Goal: Task Accomplishment & Management: Manage account settings

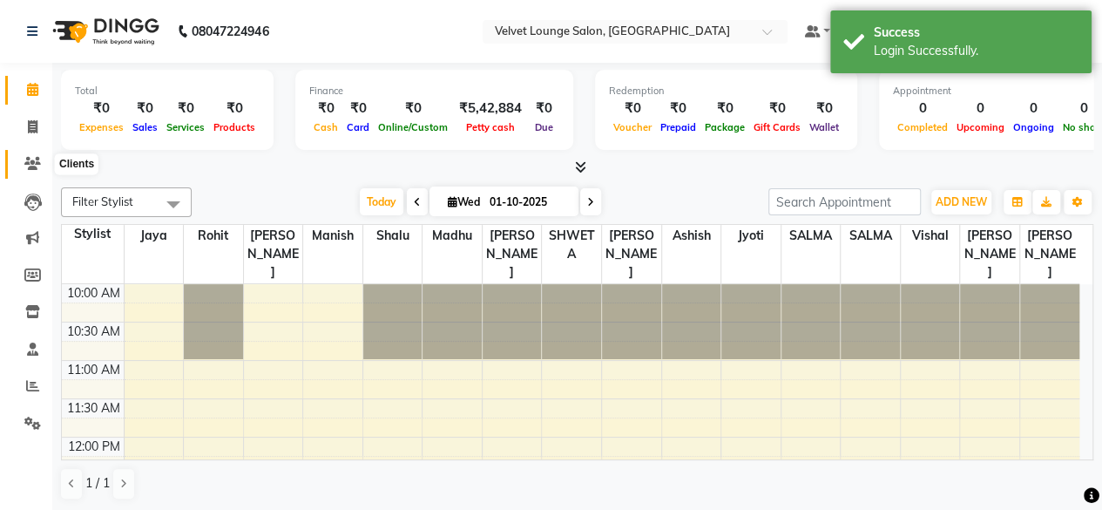
click at [33, 172] on span at bounding box center [32, 164] width 30 height 20
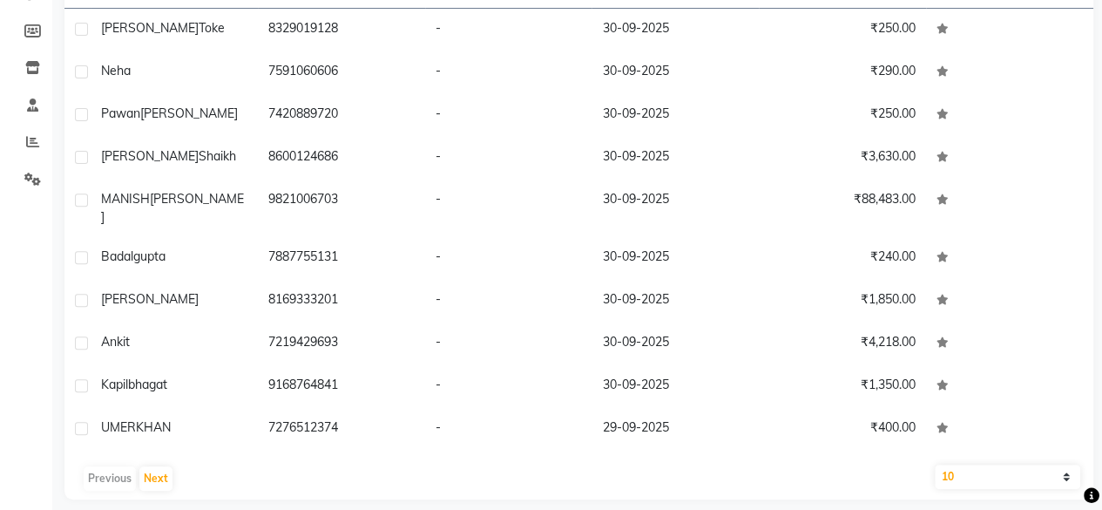
scroll to position [244, 0]
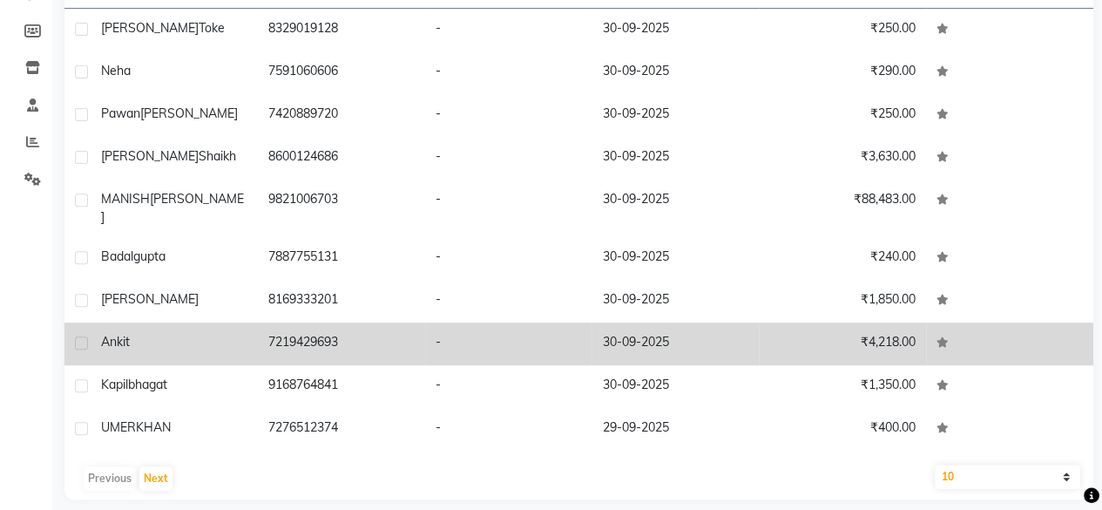
click at [870, 347] on td "₹4,218.00" at bounding box center [842, 343] width 167 height 43
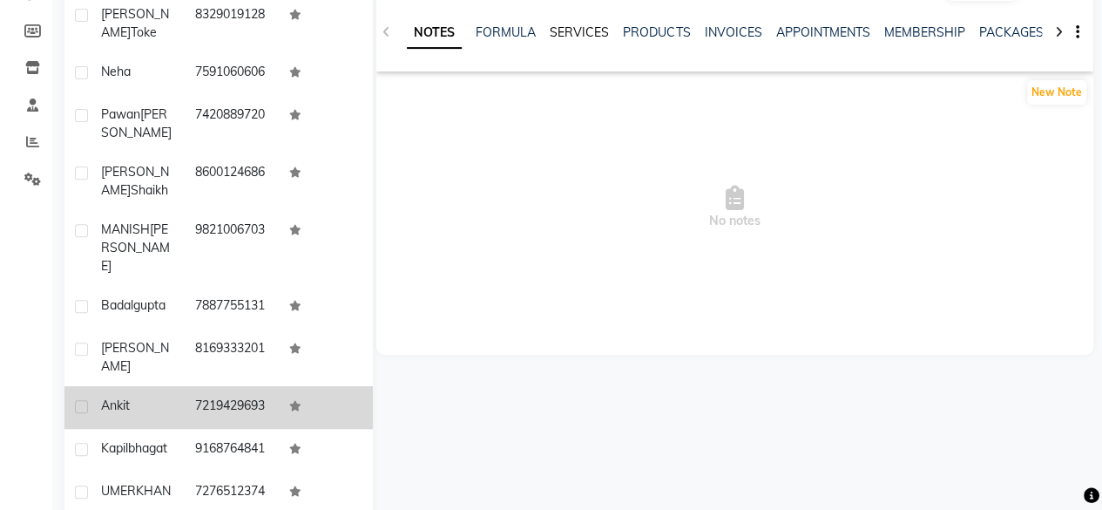
click at [577, 30] on link "SERVICES" at bounding box center [579, 32] width 59 height 16
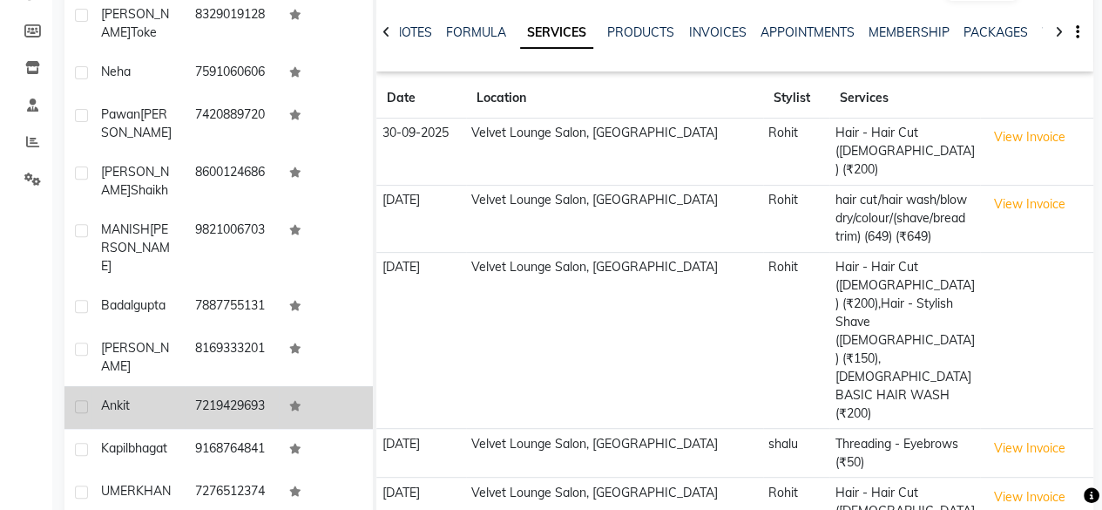
select select "500"
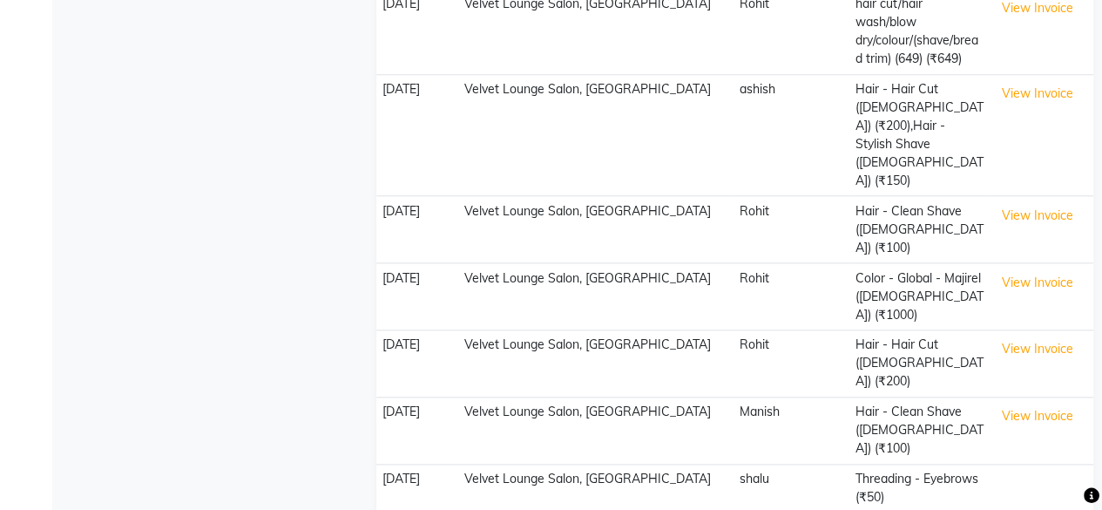
scroll to position [426, 0]
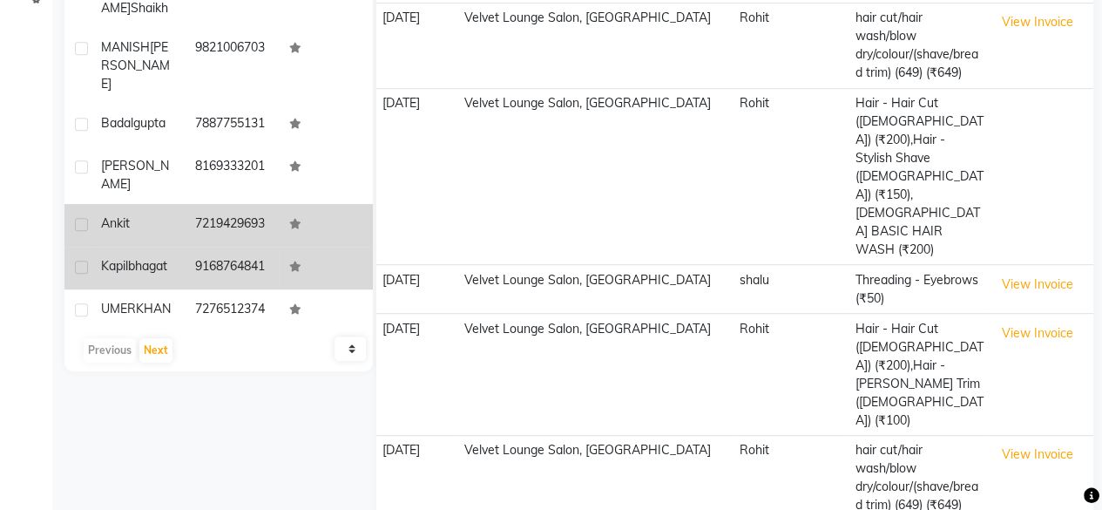
click at [303, 289] on td at bounding box center [326, 268] width 94 height 43
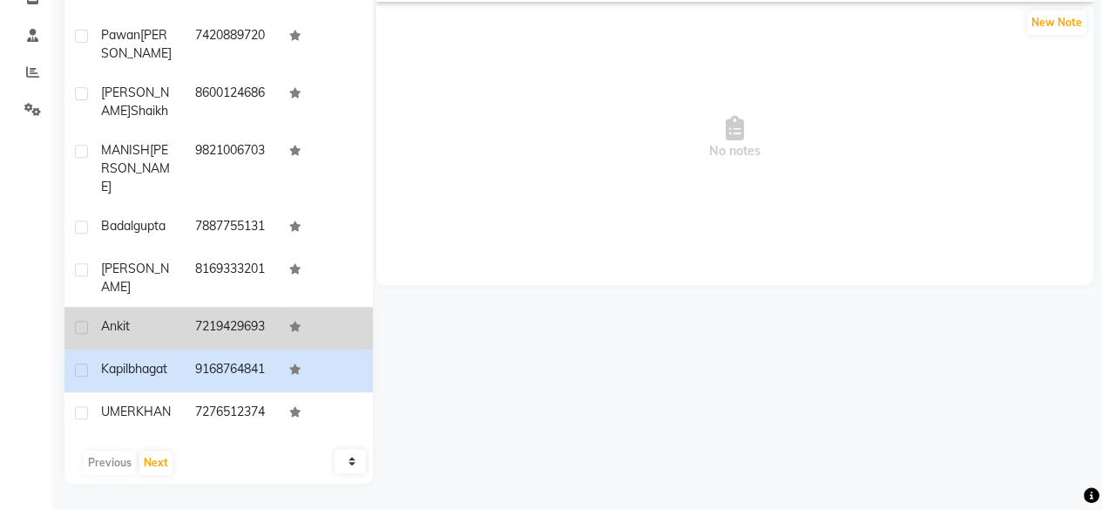
scroll to position [64, 0]
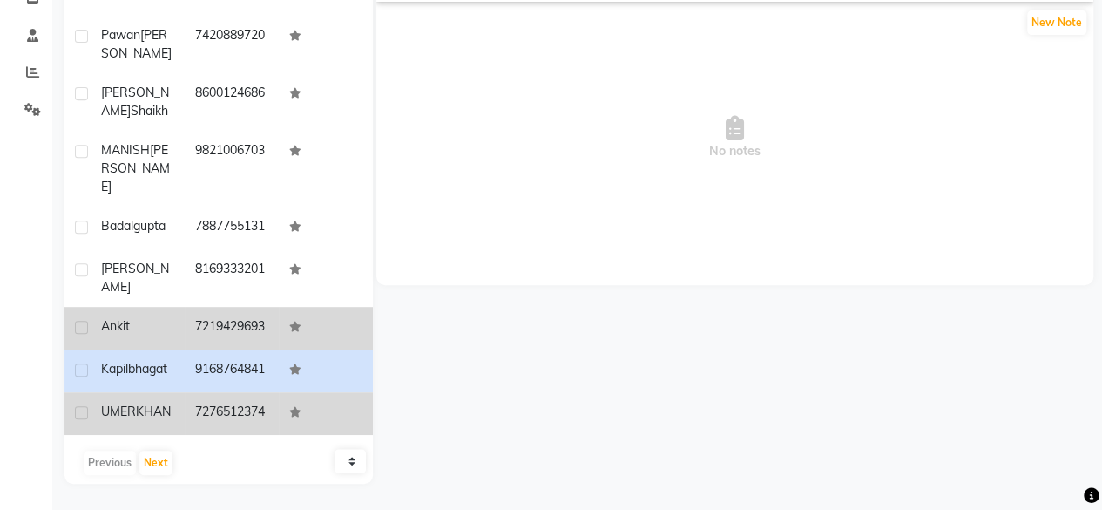
click at [265, 407] on td "7276512374" at bounding box center [232, 413] width 94 height 43
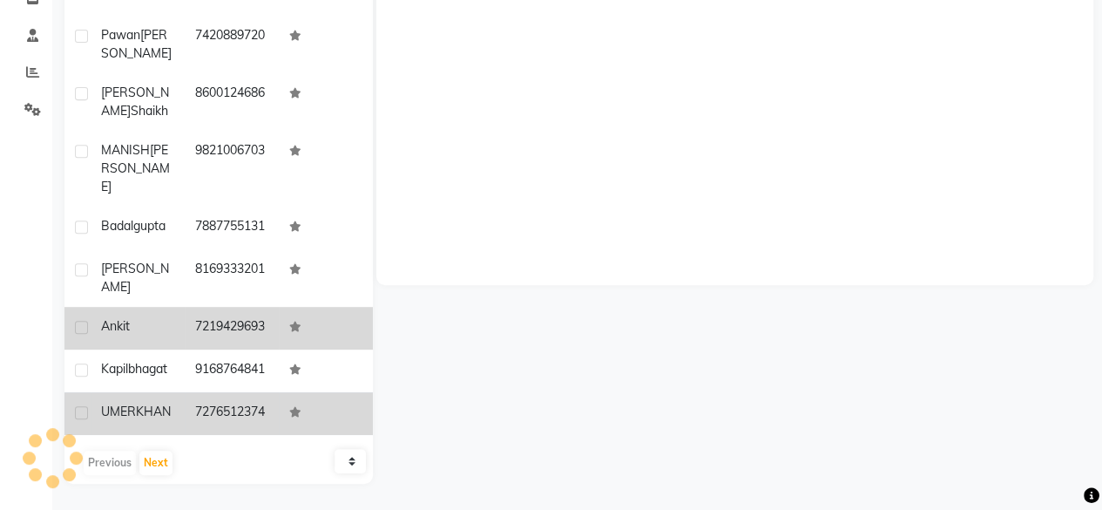
click at [265, 407] on td "7276512374" at bounding box center [232, 413] width 94 height 43
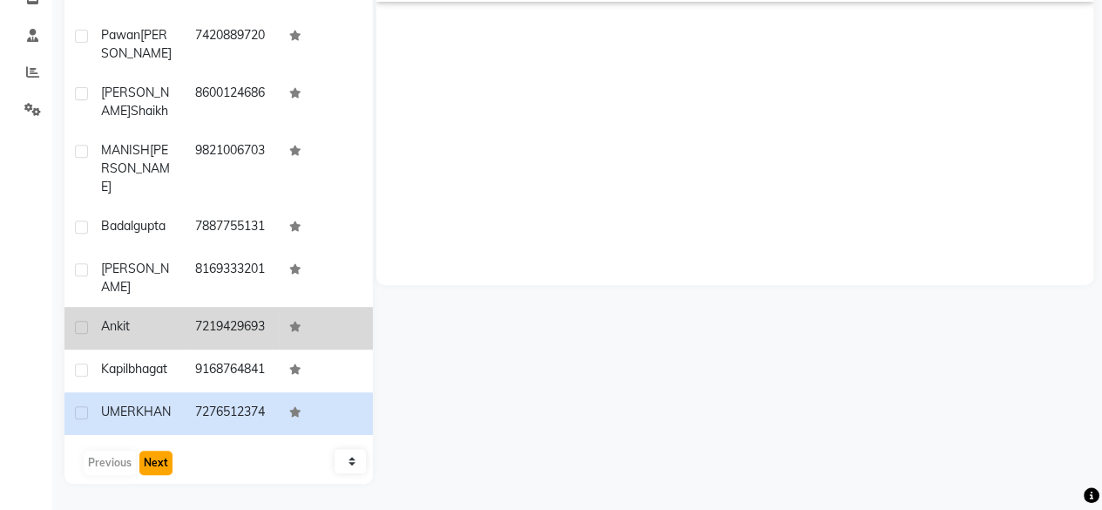
click at [166, 466] on button "Next" at bounding box center [155, 463] width 33 height 24
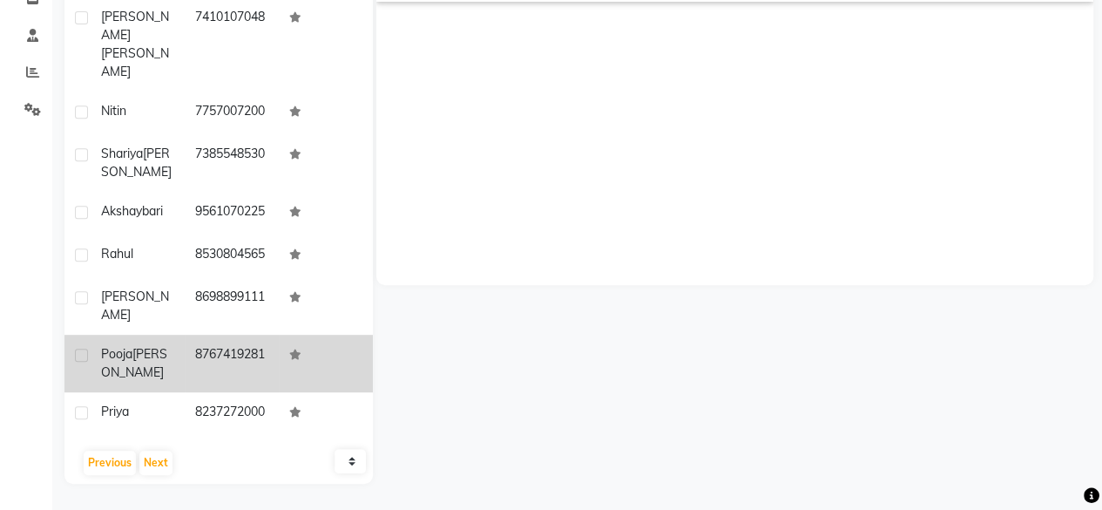
click at [235, 338] on td "8767419281" at bounding box center [232, 364] width 94 height 58
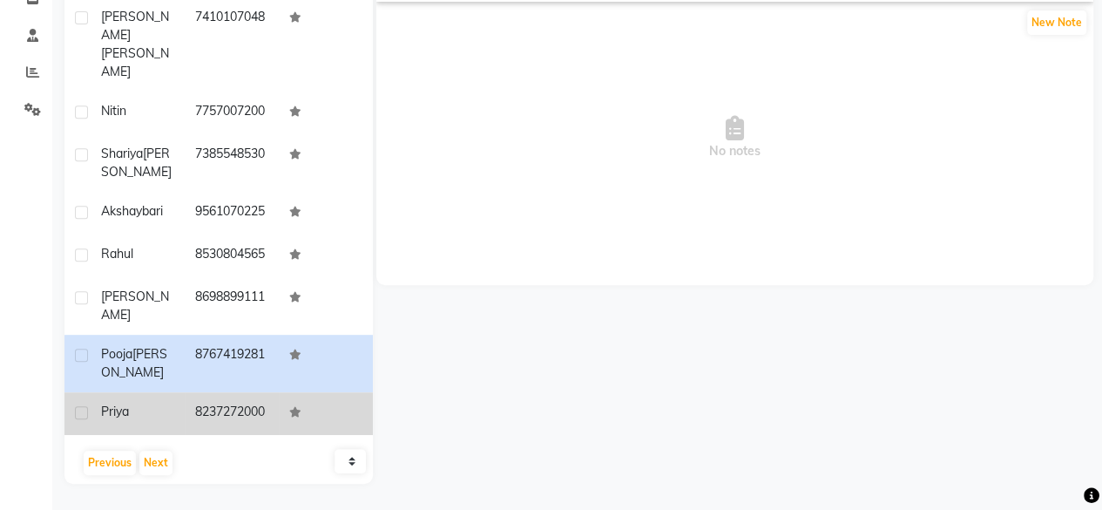
click at [232, 393] on td "8237272000" at bounding box center [232, 413] width 94 height 43
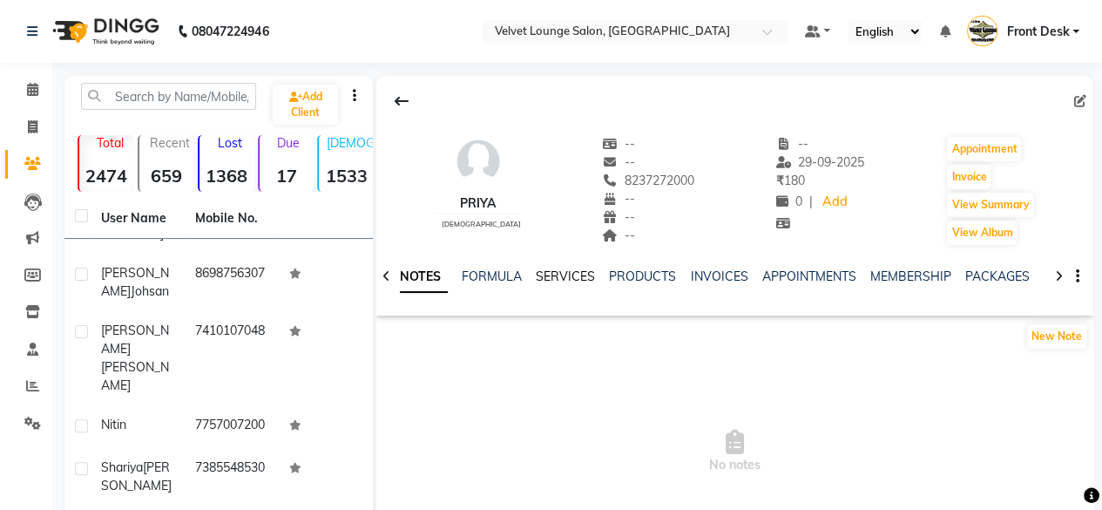
click at [565, 273] on link "SERVICES" at bounding box center [565, 276] width 59 height 16
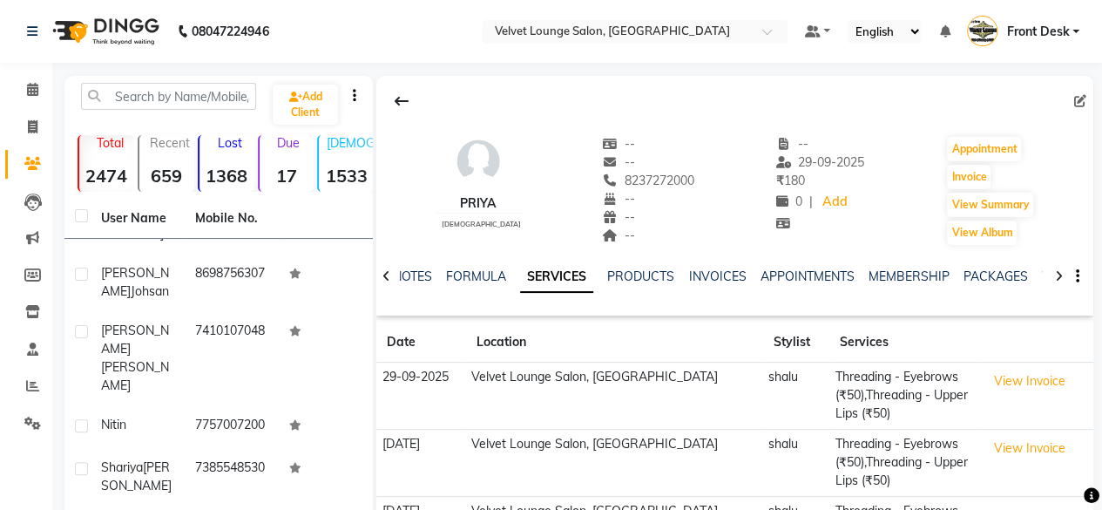
scroll to position [314, 0]
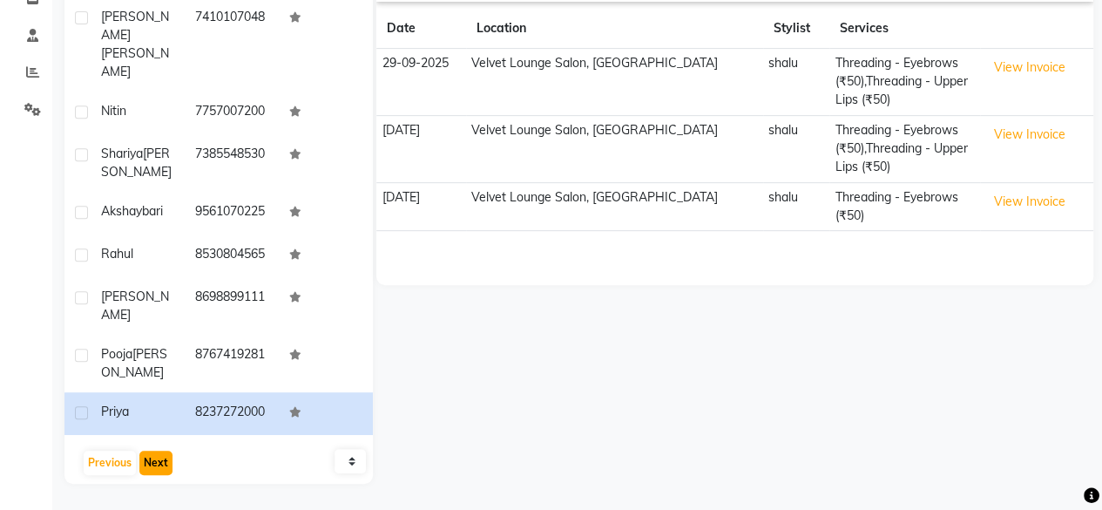
click at [152, 460] on button "Next" at bounding box center [155, 463] width 33 height 24
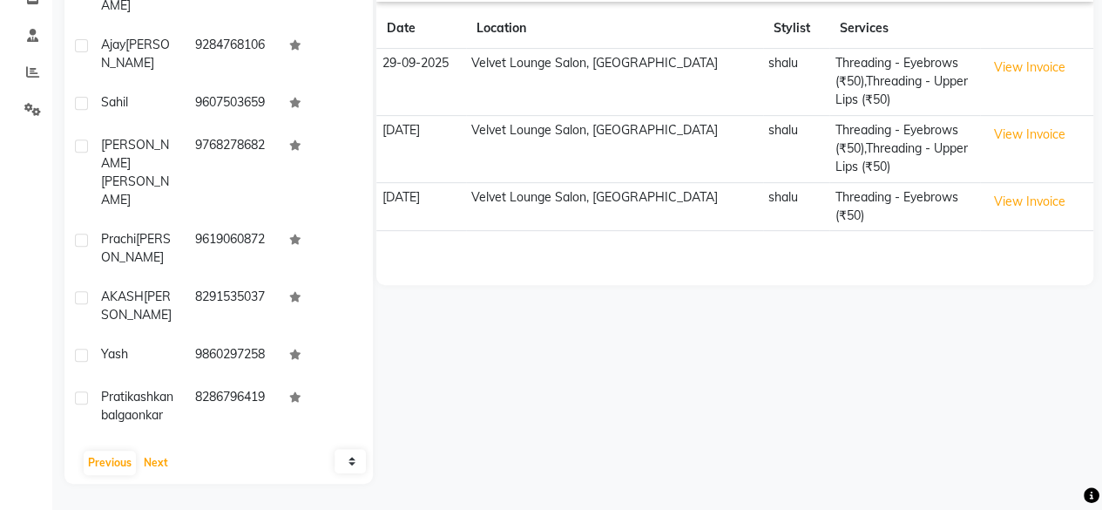
scroll to position [0, 0]
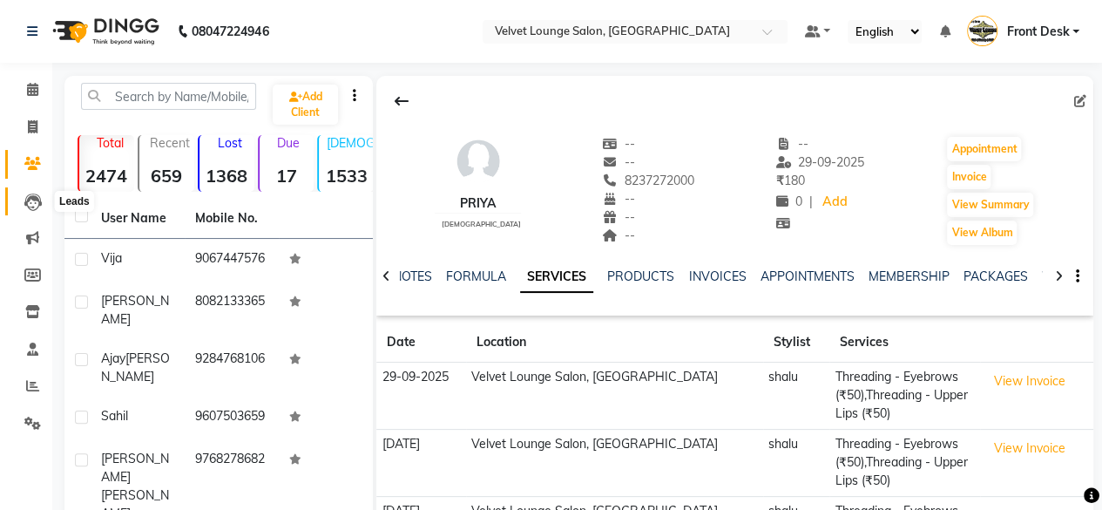
click at [33, 207] on icon at bounding box center [32, 201] width 17 height 17
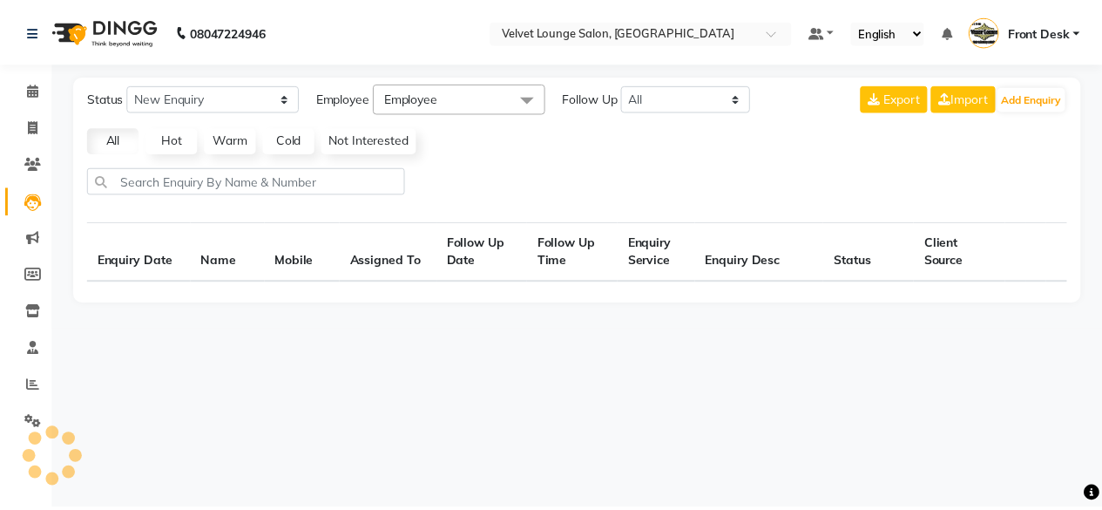
select select "10"
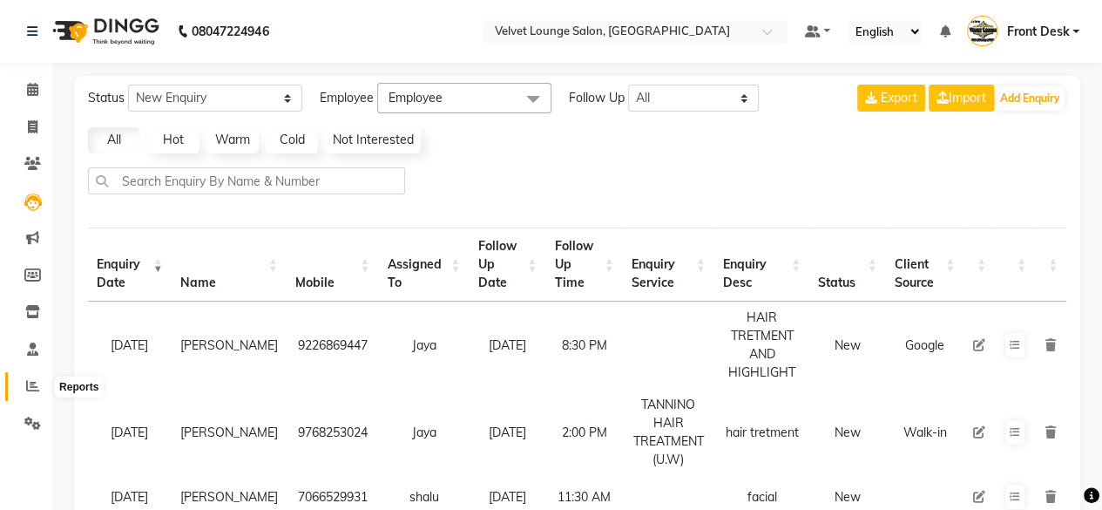
click at [32, 386] on icon at bounding box center [32, 385] width 13 height 13
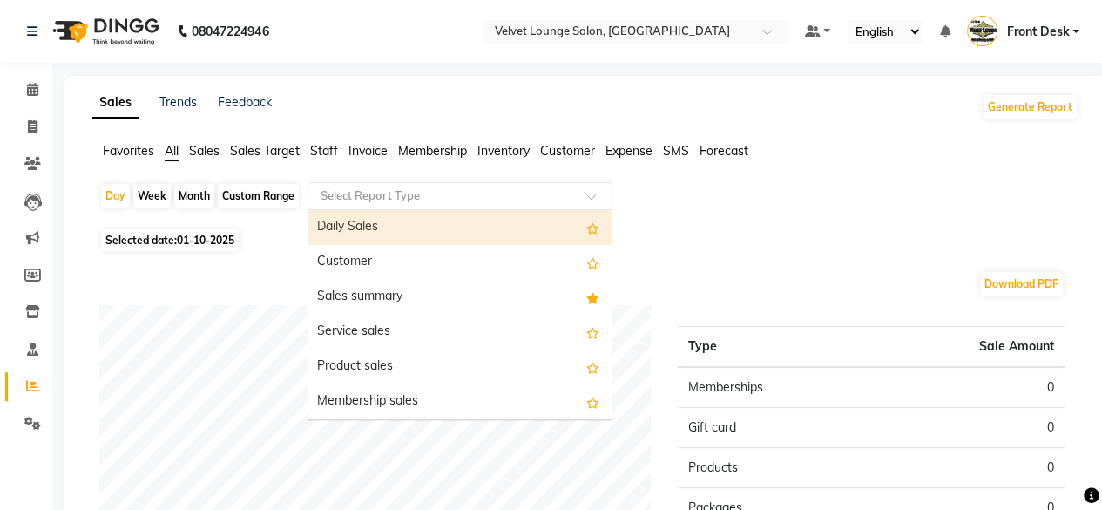
click at [354, 187] on input "text" at bounding box center [442, 195] width 251 height 17
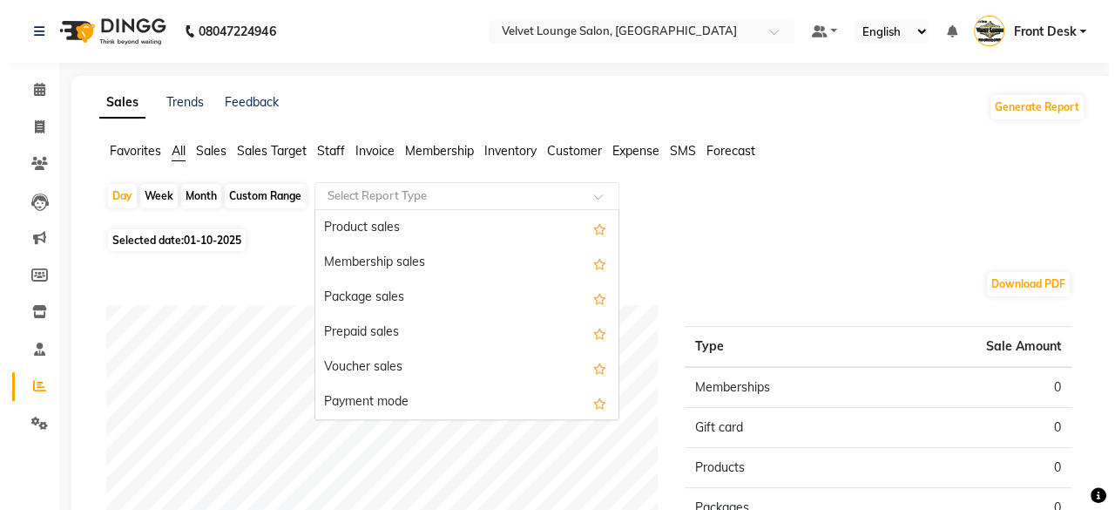
scroll to position [139, 0]
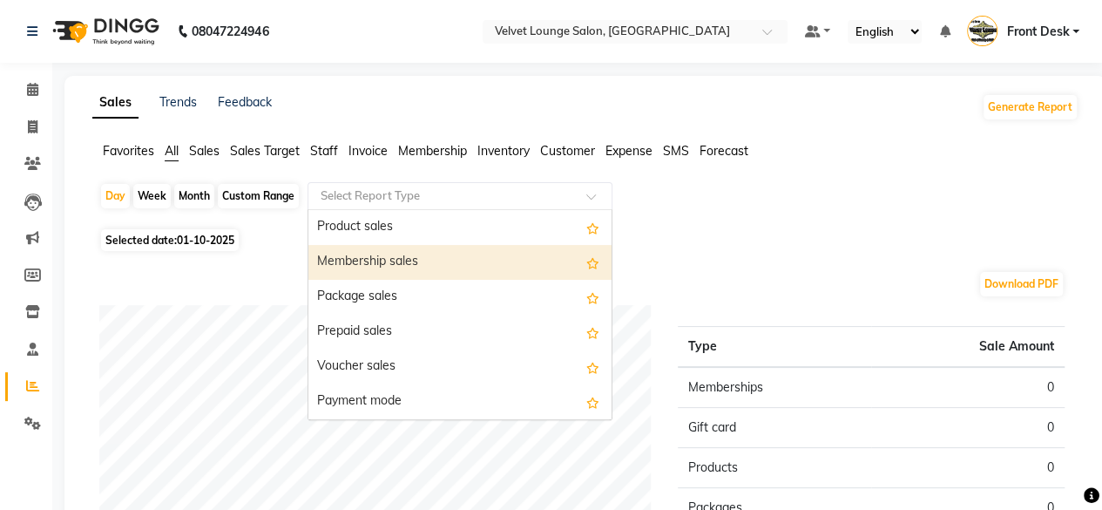
click at [486, 258] on div "Membership sales" at bounding box center [459, 262] width 303 height 35
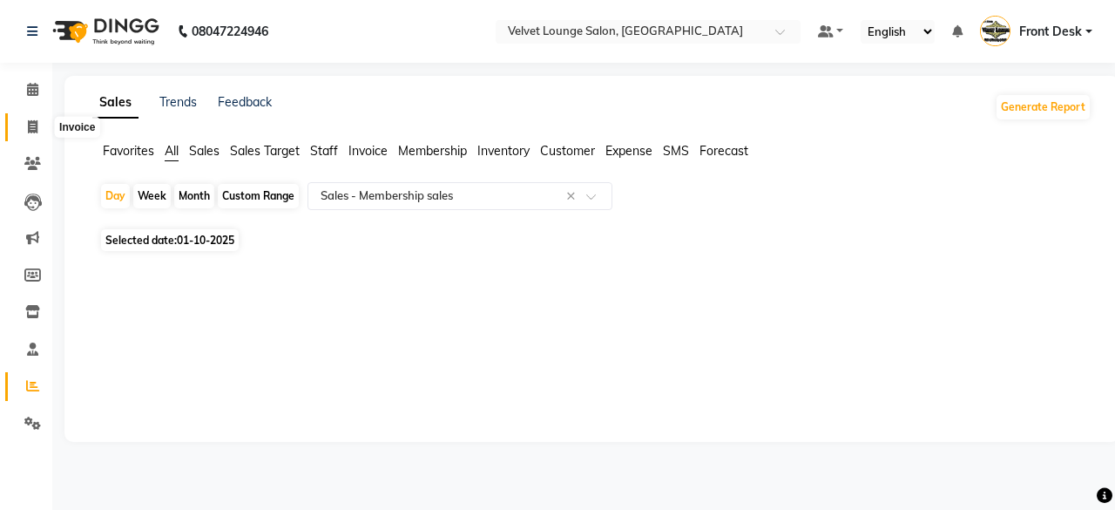
click at [17, 134] on span at bounding box center [32, 128] width 30 height 20
select select "5962"
select select "service"
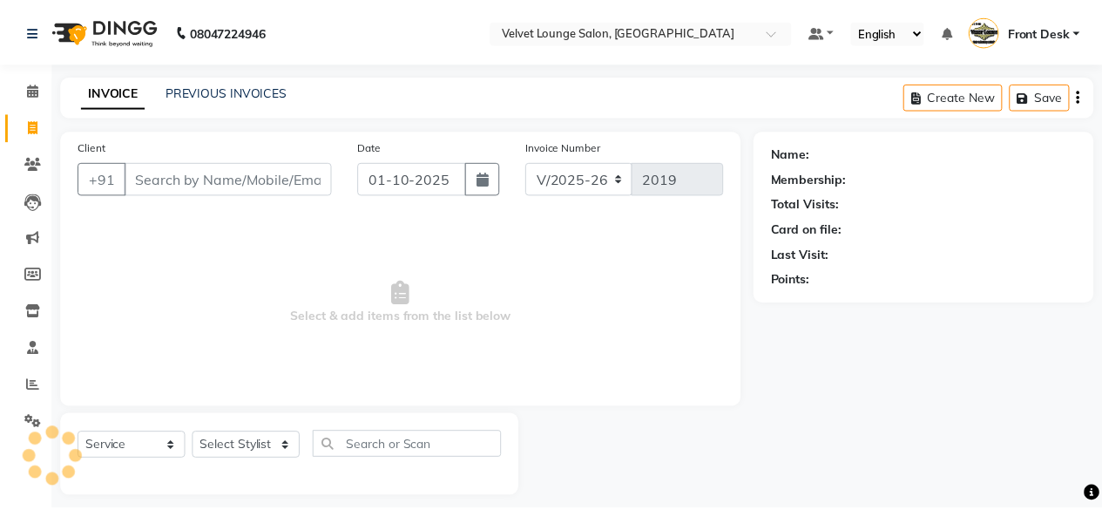
scroll to position [13, 0]
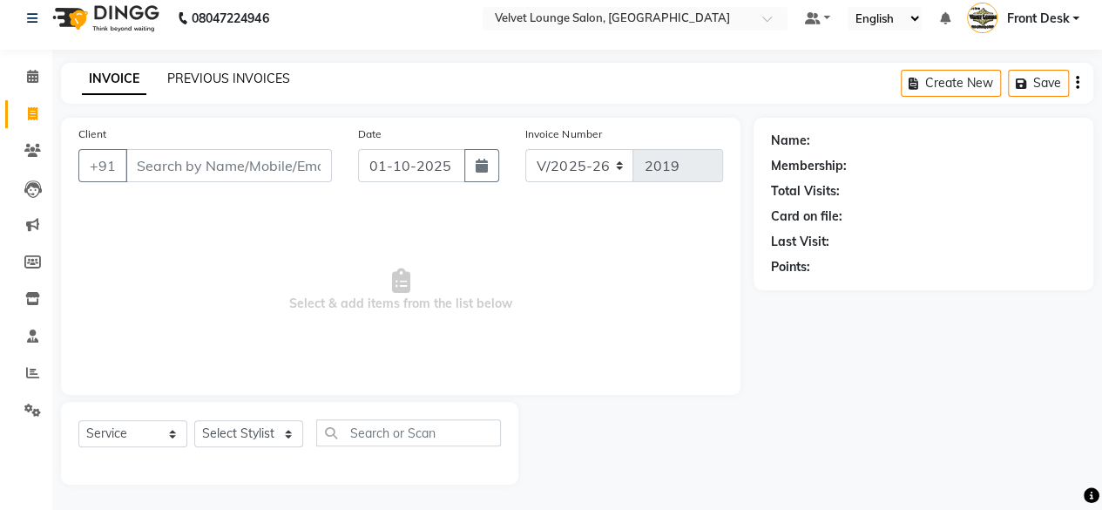
click at [206, 79] on link "PREVIOUS INVOICES" at bounding box center [228, 79] width 123 height 16
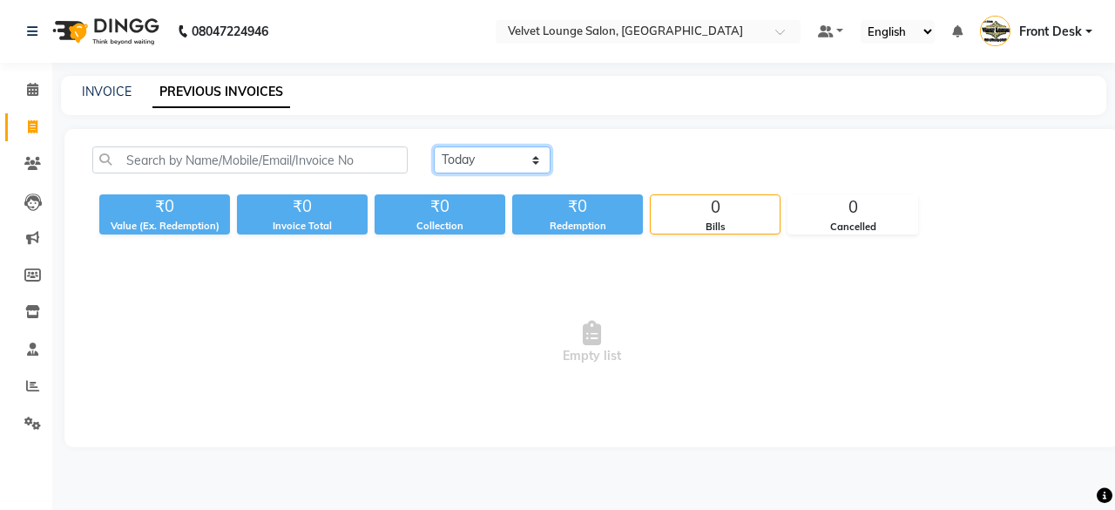
click at [455, 170] on select "[DATE] [DATE] Custom Range" at bounding box center [492, 159] width 117 height 27
select select "[DATE]"
click at [434, 146] on select "[DATE] [DATE] Custom Range" at bounding box center [492, 159] width 117 height 27
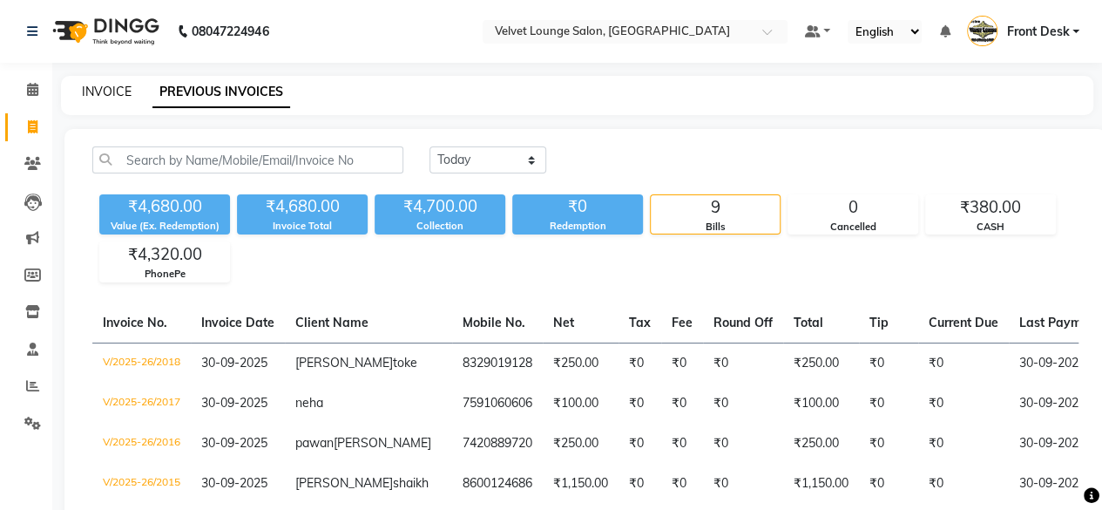
click at [103, 93] on link "INVOICE" at bounding box center [107, 92] width 50 height 16
select select "5962"
select select "service"
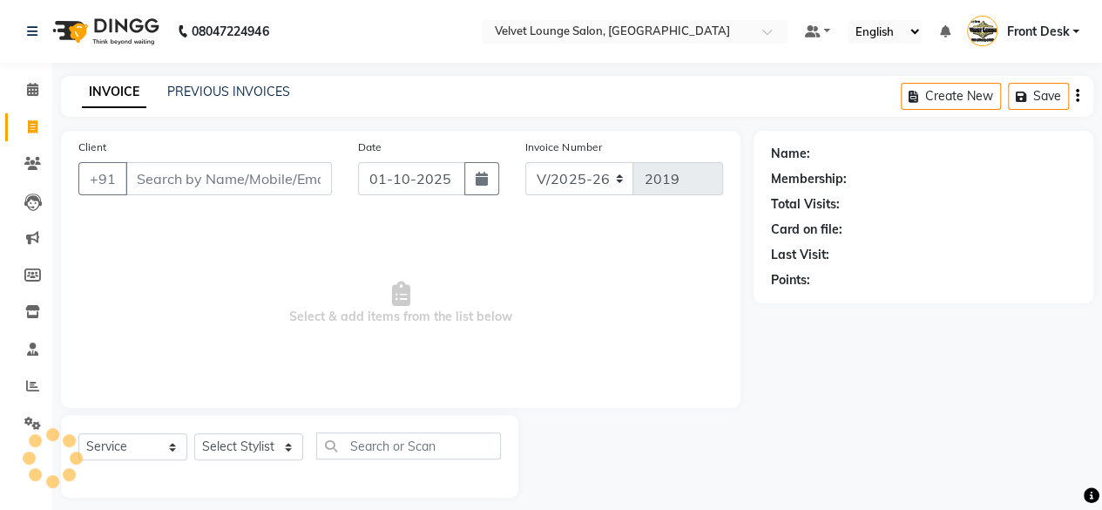
scroll to position [13, 0]
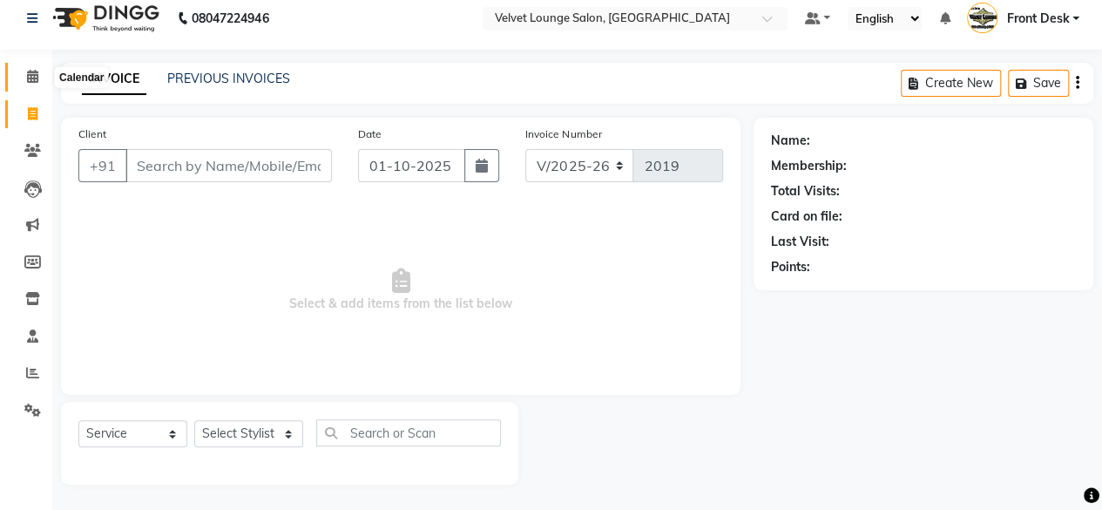
click at [37, 76] on icon at bounding box center [32, 76] width 11 height 13
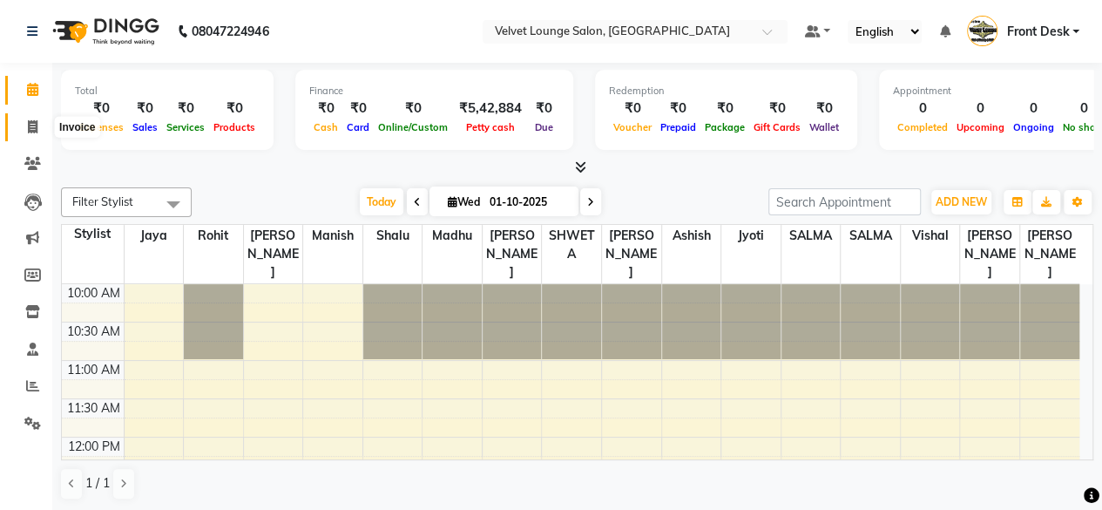
click at [30, 132] on icon at bounding box center [33, 126] width 10 height 13
select select "5962"
select select "service"
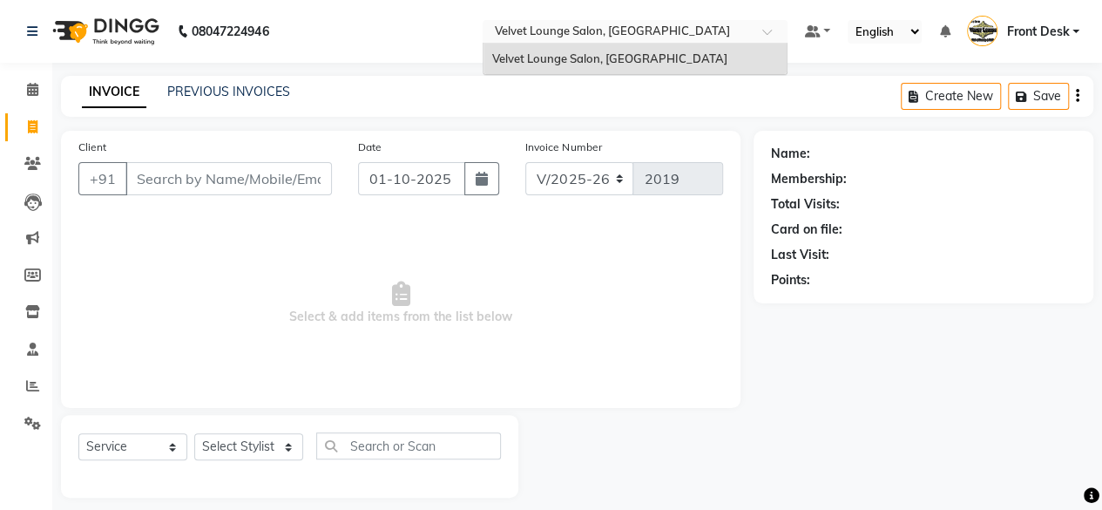
click at [553, 41] on div "Select Location × Velvet Lounge Salon, [GEOGRAPHIC_DATA]" at bounding box center [635, 32] width 305 height 24
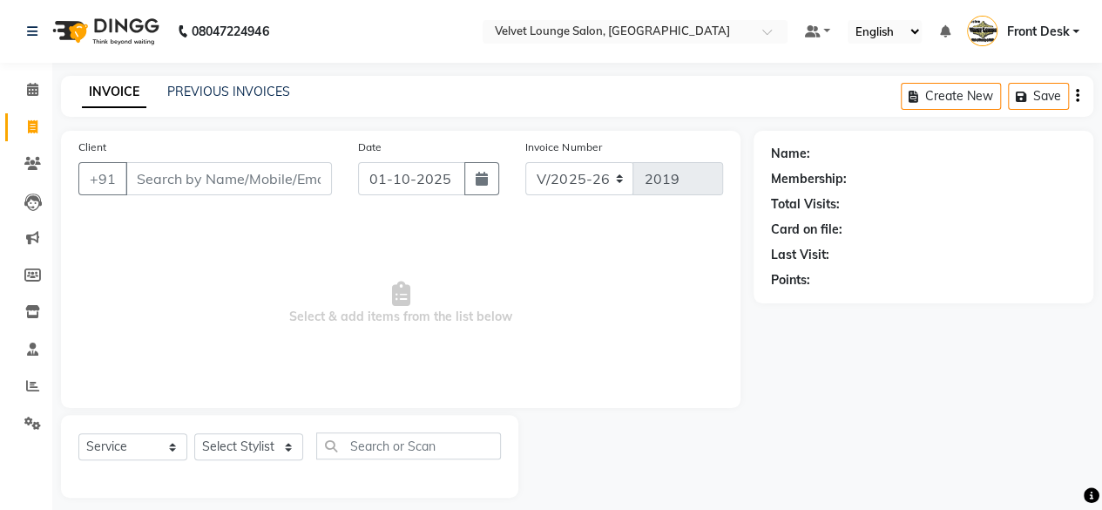
click at [321, 95] on div "INVOICE PREVIOUS INVOICES Create New Save" at bounding box center [577, 96] width 1033 height 41
click at [220, 168] on input "Client" at bounding box center [228, 178] width 207 height 33
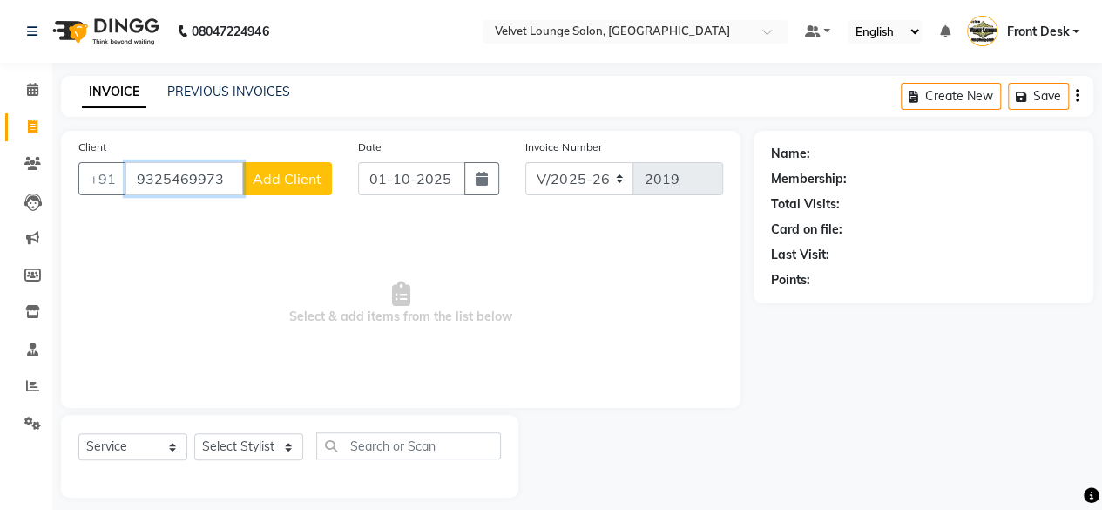
click at [240, 192] on input "9325469973" at bounding box center [184, 178] width 118 height 33
type input "9325469973"
click at [280, 184] on span "Add Client" at bounding box center [287, 178] width 69 height 17
select select "22"
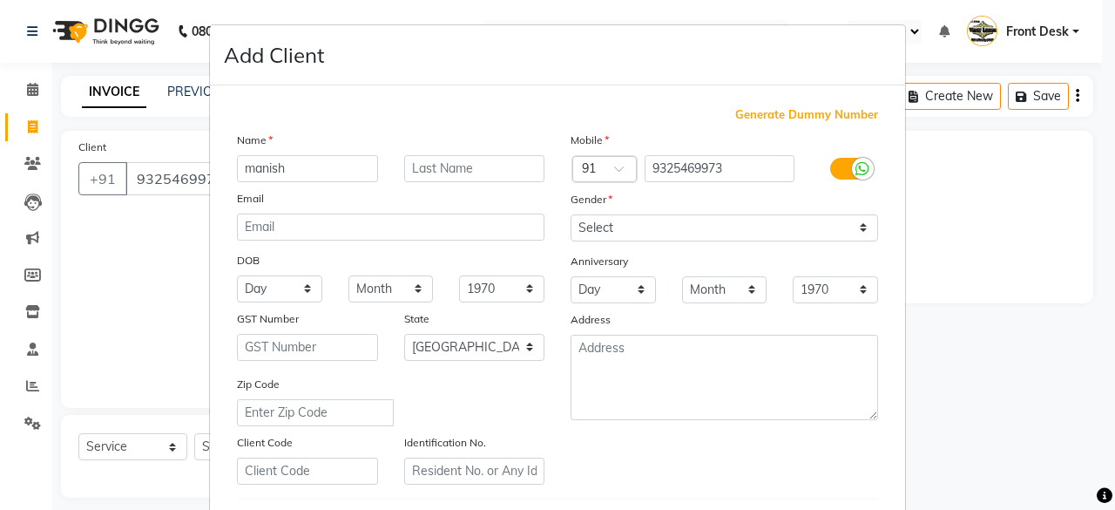
type input "manish"
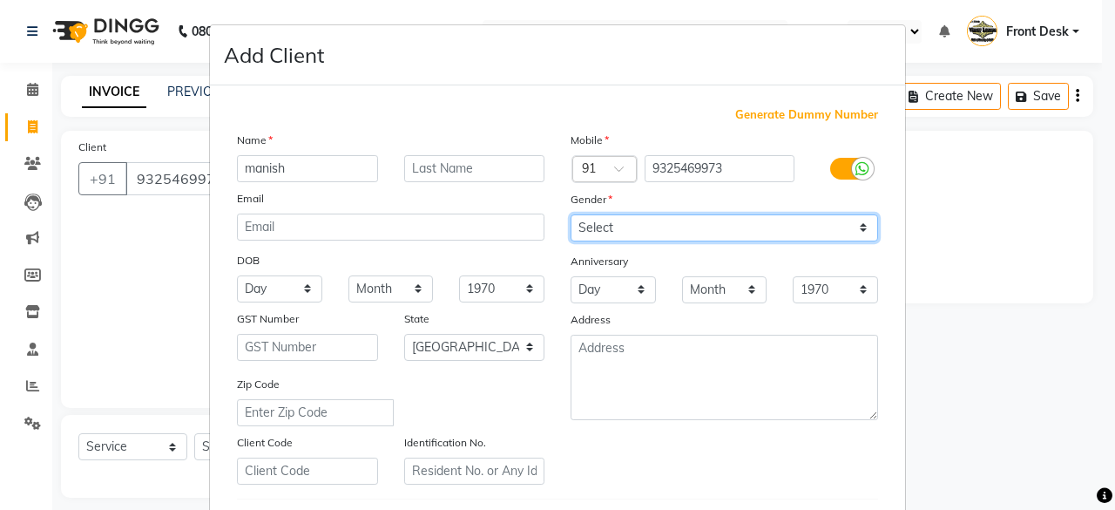
click at [599, 226] on select "Select [DEMOGRAPHIC_DATA] [DEMOGRAPHIC_DATA] Other Prefer Not To Say" at bounding box center [725, 227] width 308 height 27
select select "[DEMOGRAPHIC_DATA]"
click at [571, 214] on select "Select [DEMOGRAPHIC_DATA] [DEMOGRAPHIC_DATA] Other Prefer Not To Say" at bounding box center [725, 227] width 308 height 27
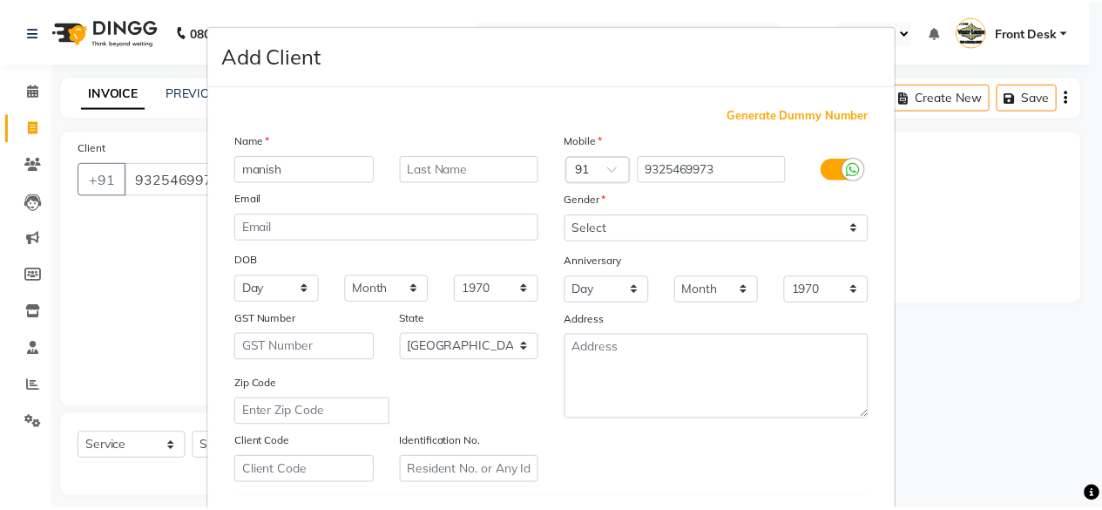
scroll to position [291, 0]
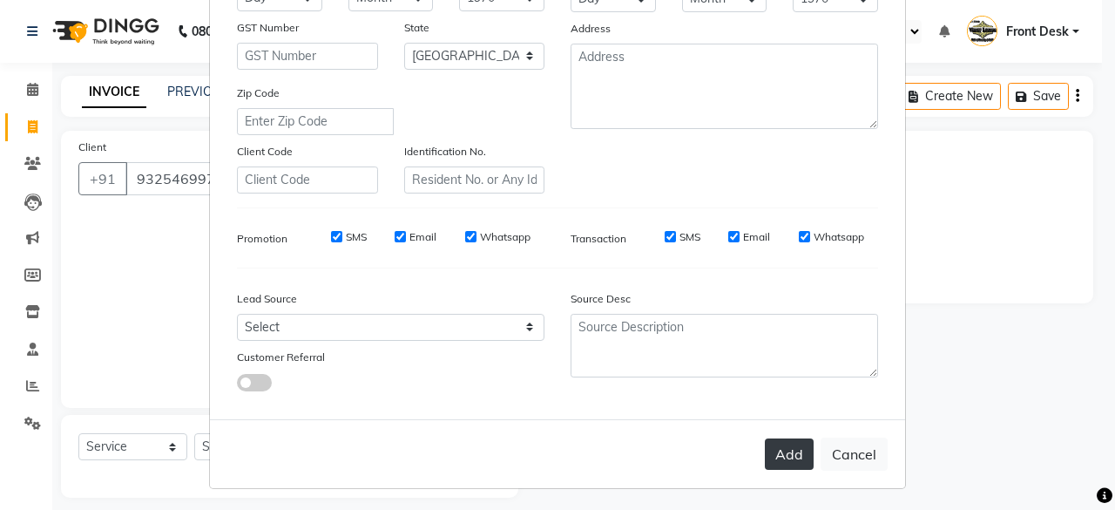
click at [796, 451] on button "Add" at bounding box center [789, 453] width 49 height 31
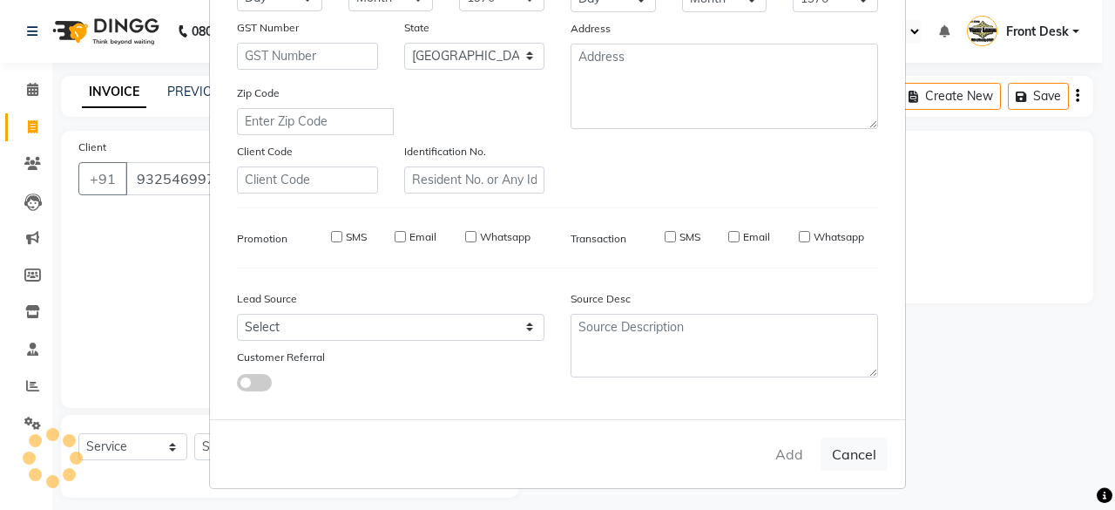
select select
select select "null"
select select
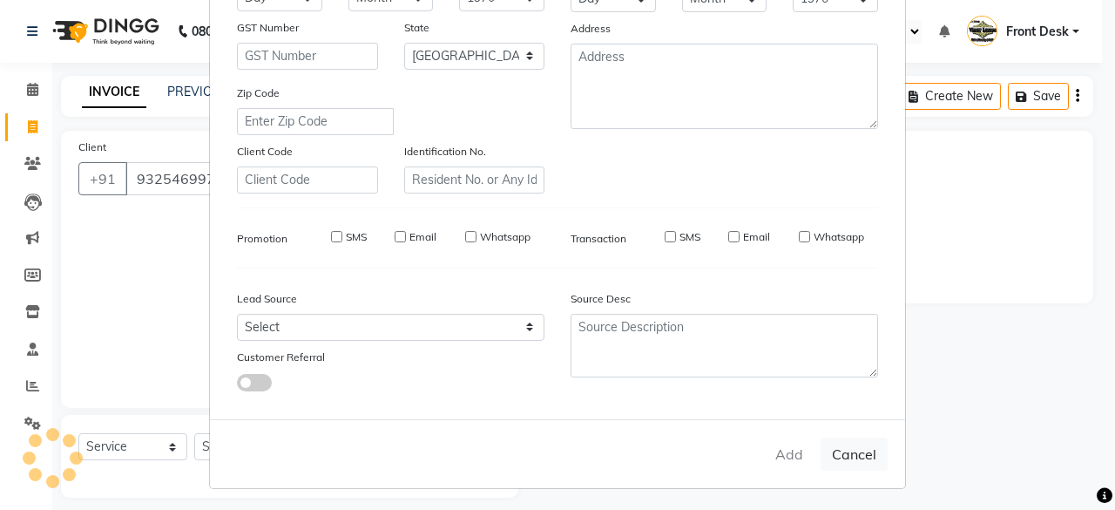
select select
checkbox input "false"
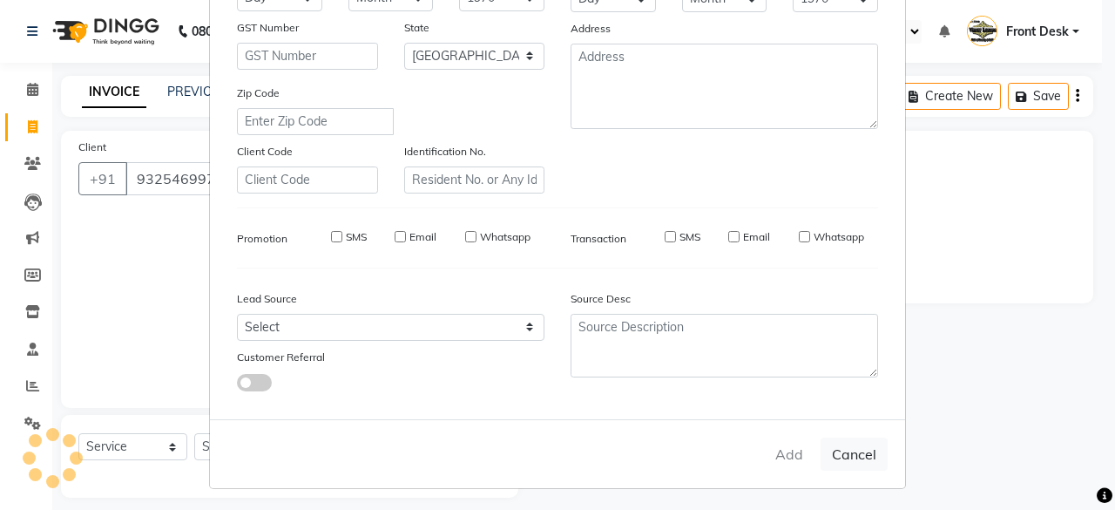
checkbox input "false"
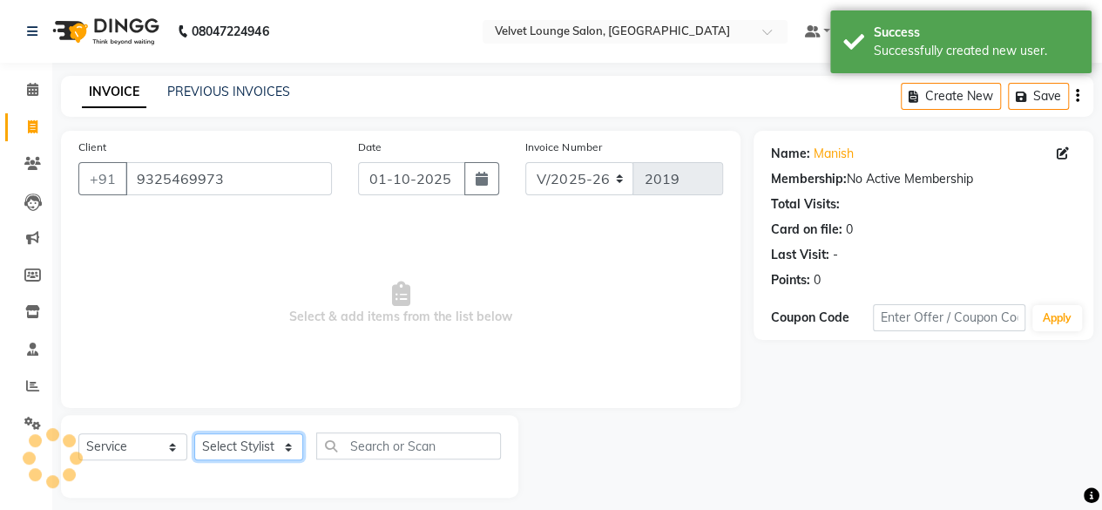
click at [244, 451] on select "Select Stylist [PERSON_NAME] [PERSON_NAME] [PERSON_NAME] Front Desk Jaya jyoti …" at bounding box center [248, 446] width 109 height 27
select select "42846"
click at [194, 433] on select "Select Stylist [PERSON_NAME] [PERSON_NAME] [PERSON_NAME] Front Desk Jaya jyoti …" at bounding box center [248, 446] width 109 height 27
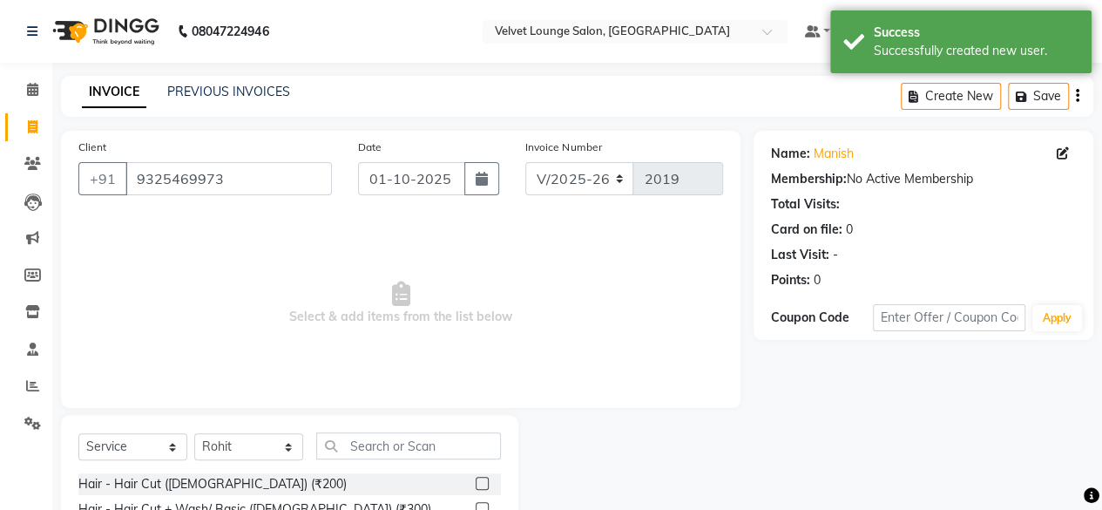
click at [476, 486] on label at bounding box center [482, 483] width 13 height 13
click at [476, 486] on input "checkbox" at bounding box center [481, 483] width 11 height 11
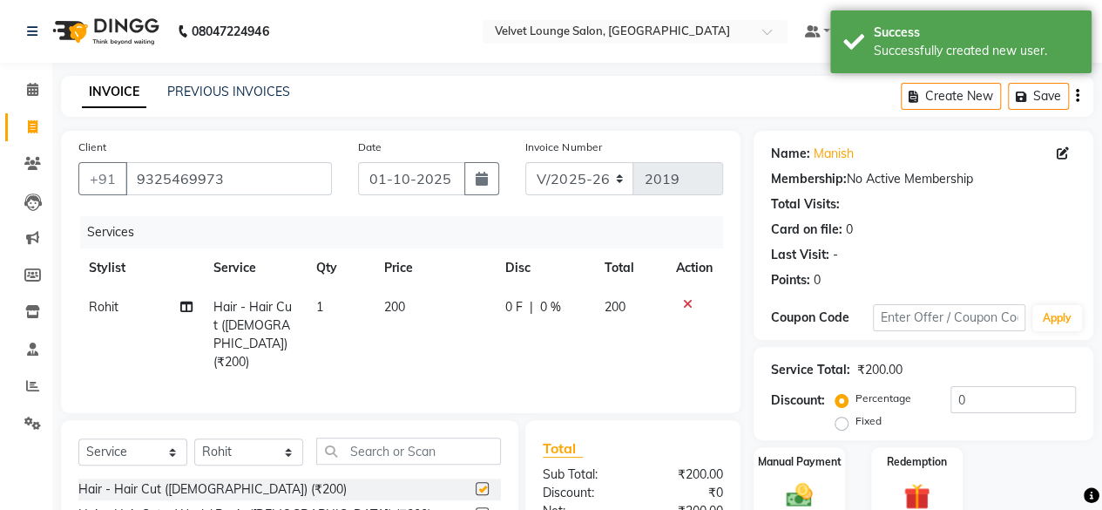
checkbox input "false"
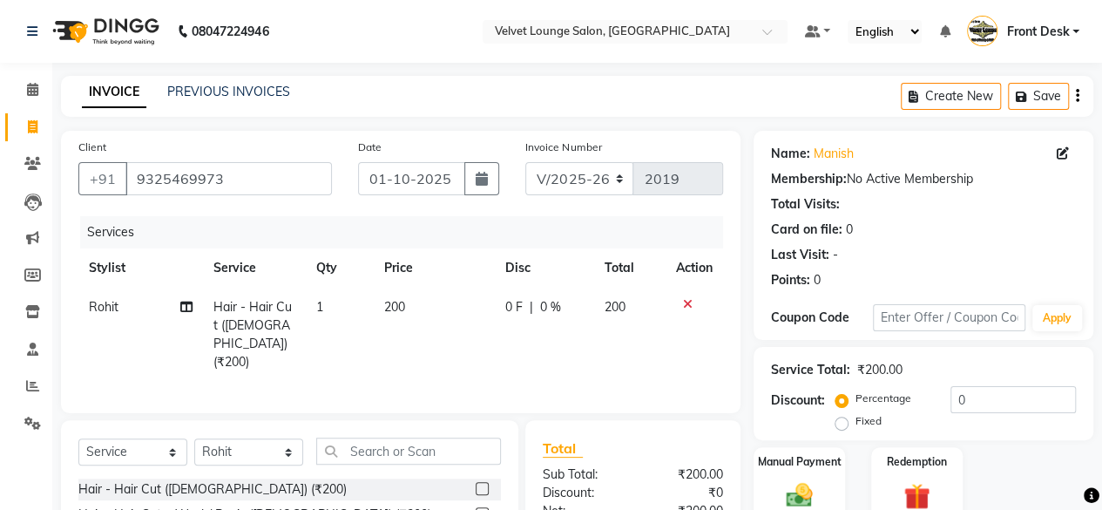
scroll to position [187, 0]
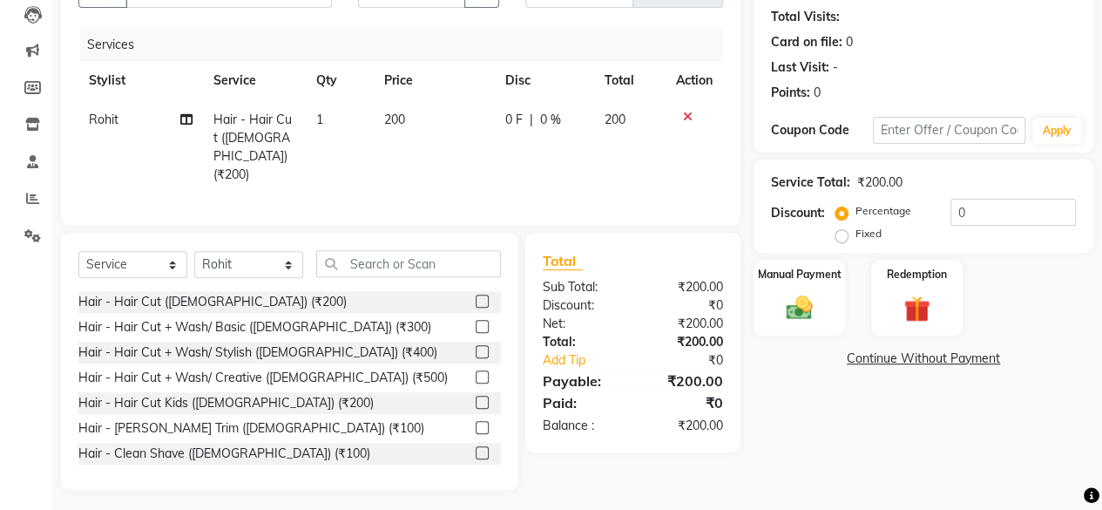
click at [476, 421] on label at bounding box center [482, 427] width 13 height 13
click at [476, 423] on input "checkbox" at bounding box center [481, 428] width 11 height 11
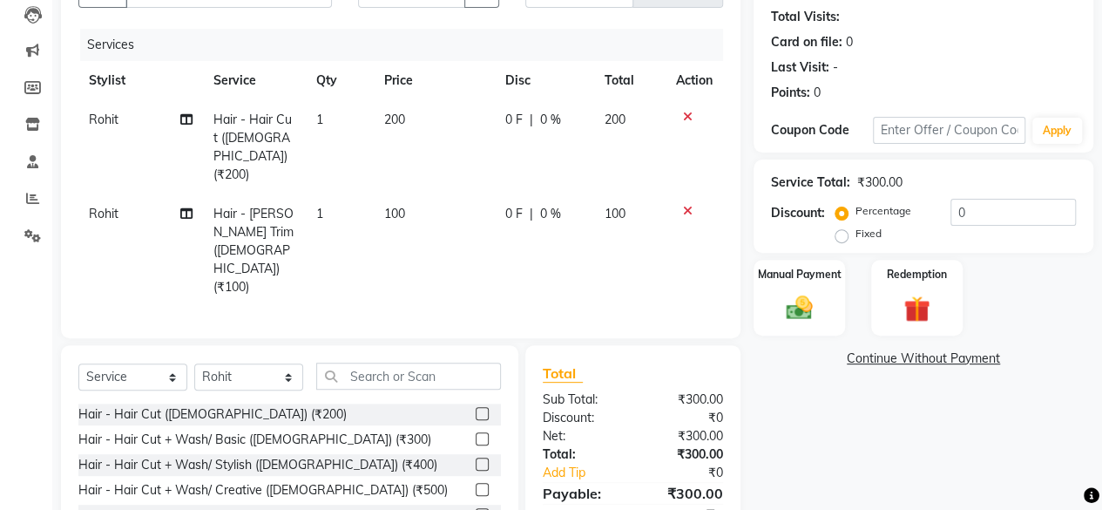
checkbox input "false"
click at [528, 111] on div "0 F | 0 %" at bounding box center [544, 120] width 78 height 18
select select "42846"
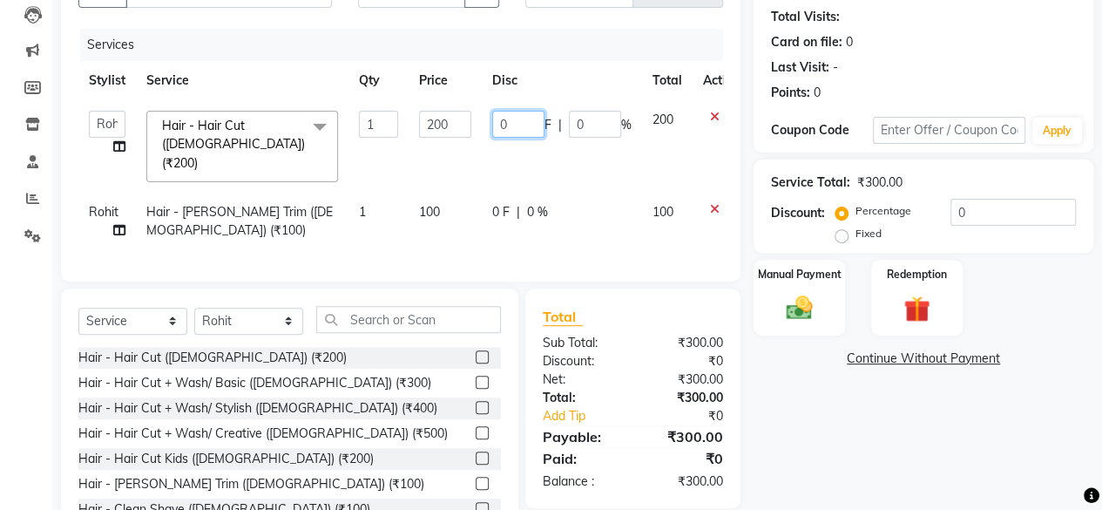
click at [522, 114] on input "0" at bounding box center [518, 124] width 52 height 27
type input "50"
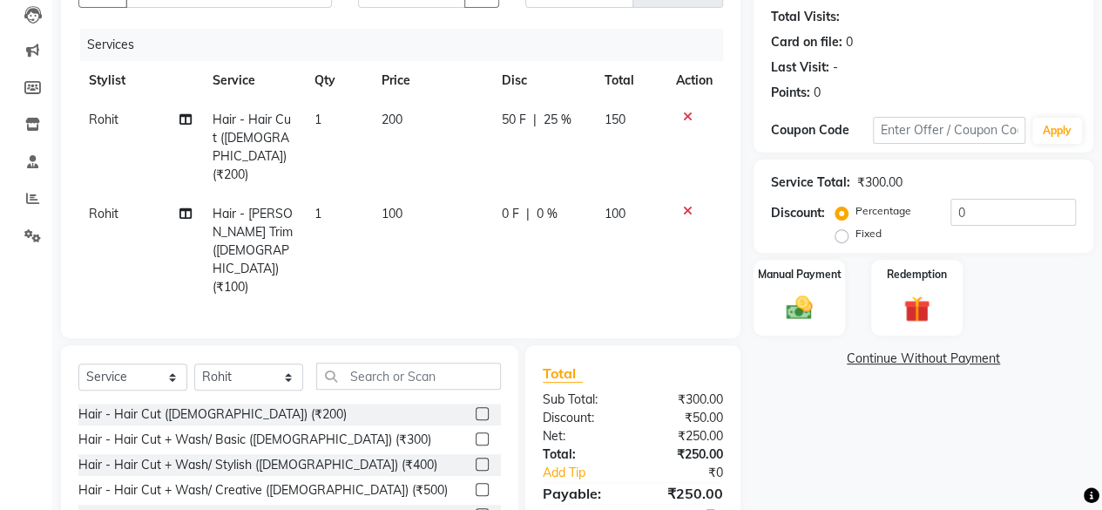
click at [609, 168] on tr "Rohit Hair - Hair Cut ([DEMOGRAPHIC_DATA]) (₹200) 1 200 50 F | 25 % 150" at bounding box center [400, 147] width 645 height 94
click at [833, 297] on div "Manual Payment" at bounding box center [799, 297] width 95 height 79
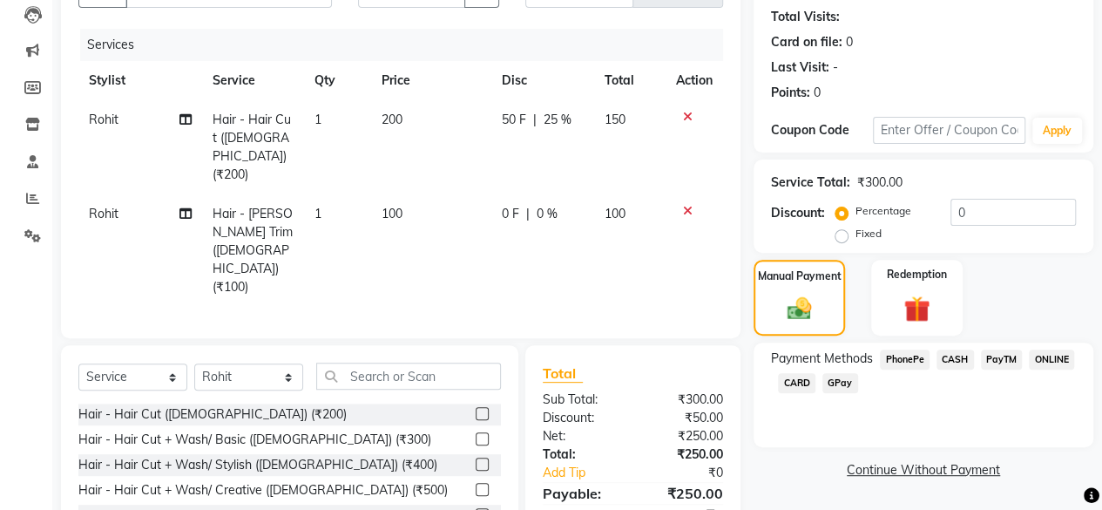
click at [996, 358] on span "PayTM" at bounding box center [1002, 359] width 42 height 20
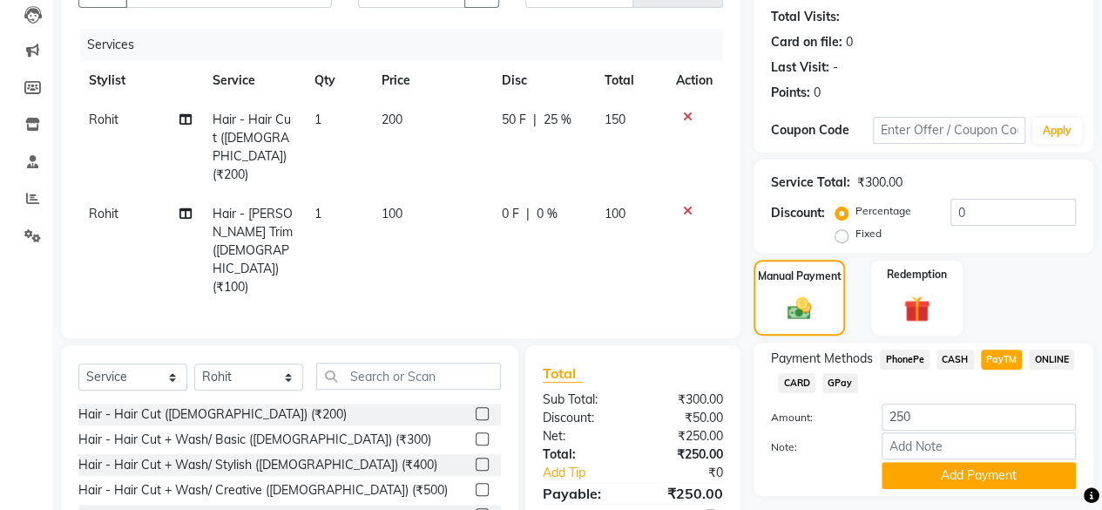
click at [958, 365] on span "CASH" at bounding box center [955, 359] width 37 height 20
click at [998, 473] on button "Add Payment" at bounding box center [979, 475] width 194 height 27
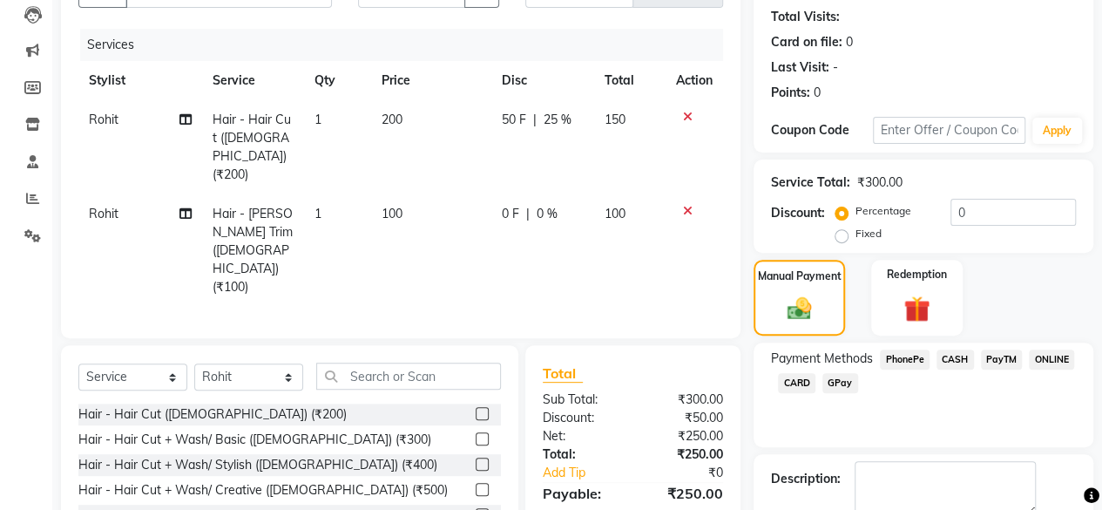
scroll to position [287, 0]
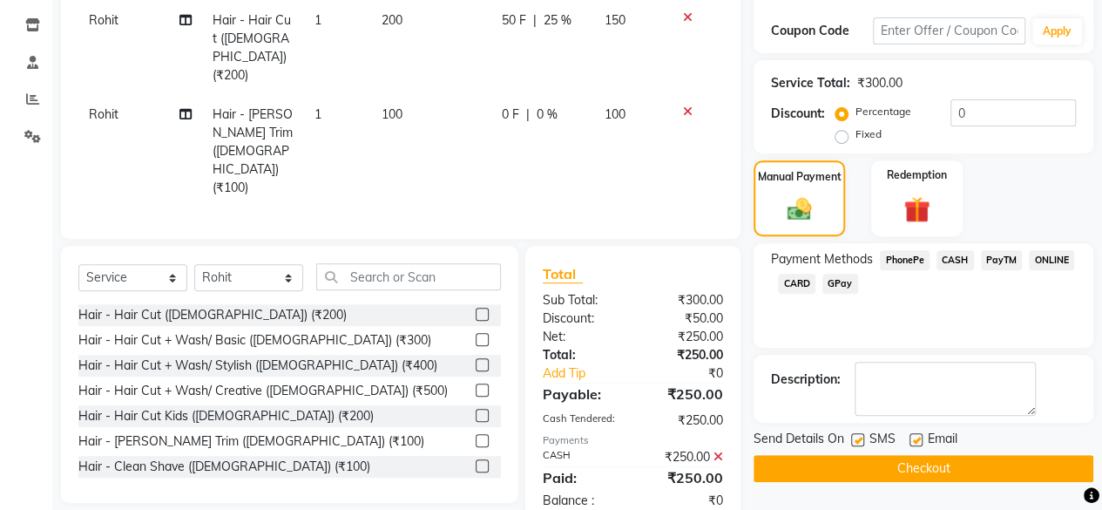
click at [1008, 473] on button "Checkout" at bounding box center [924, 468] width 340 height 27
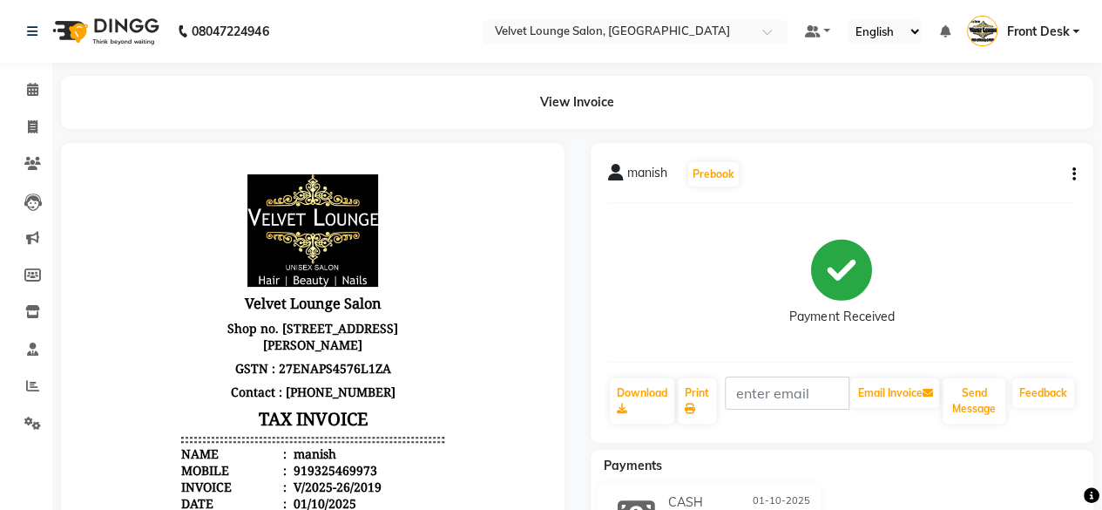
click at [1008, 473] on div "Payments" at bounding box center [849, 466] width 517 height 18
click at [24, 135] on span at bounding box center [32, 128] width 30 height 20
select select "5962"
select select "service"
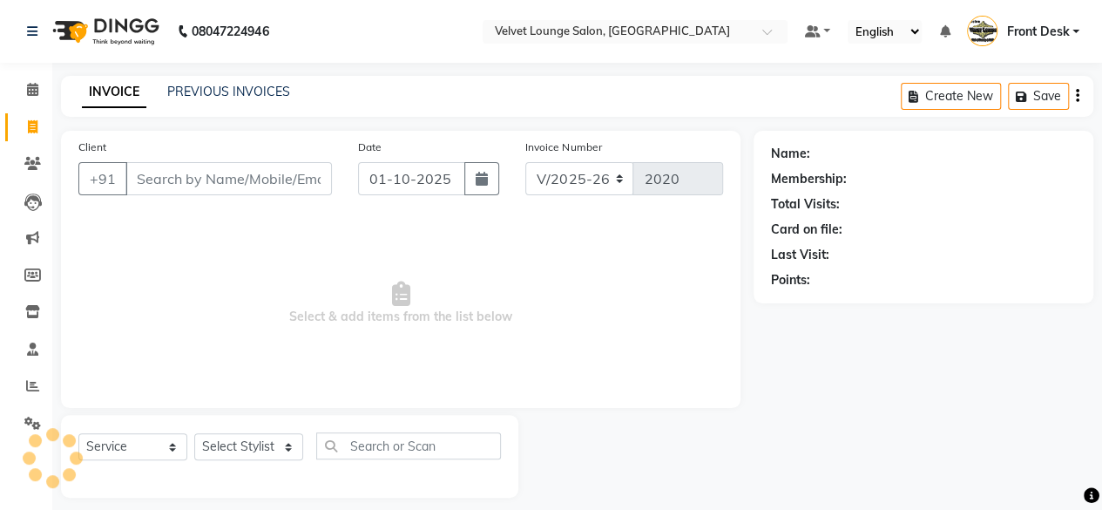
scroll to position [13, 0]
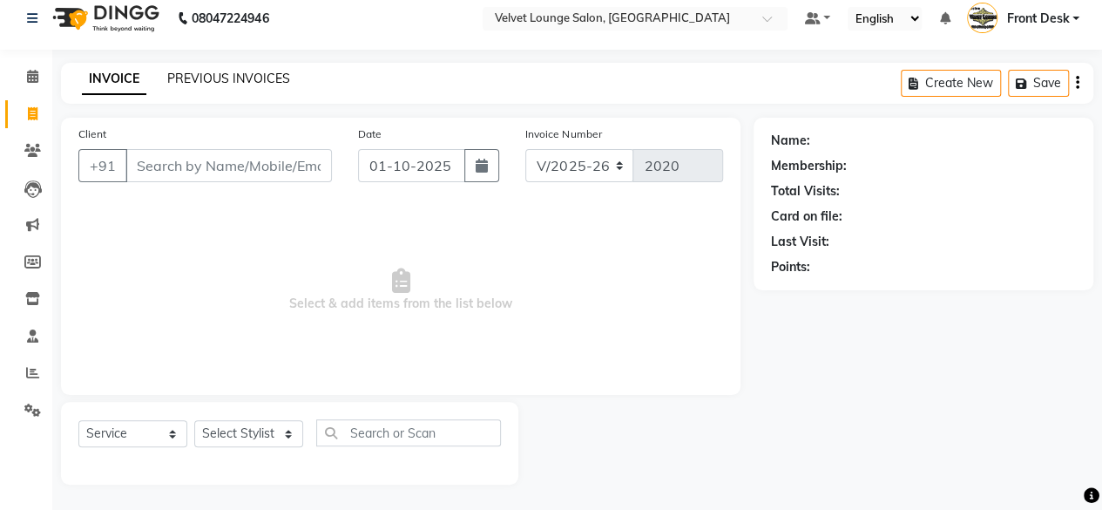
click at [195, 81] on link "PREVIOUS INVOICES" at bounding box center [228, 79] width 123 height 16
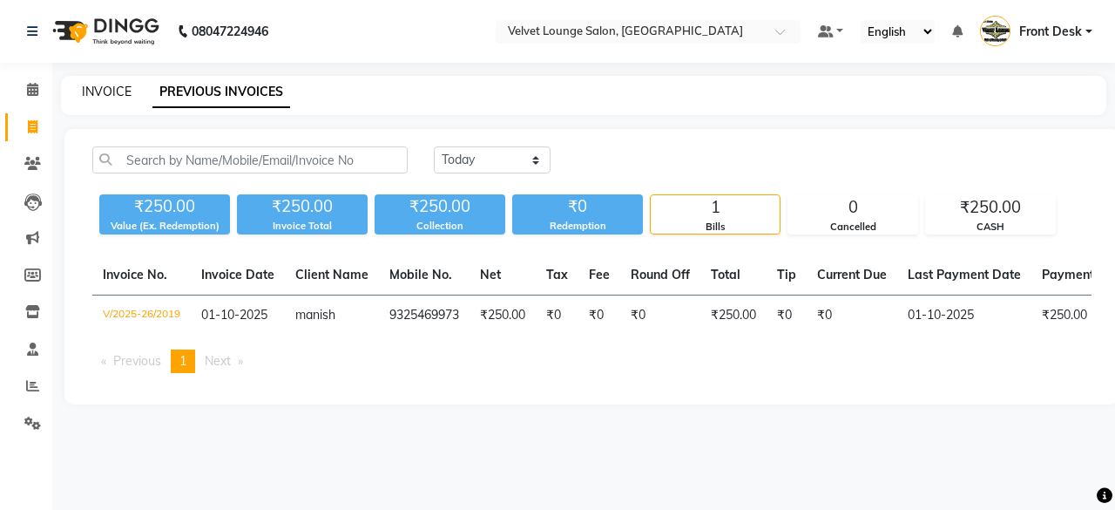
click at [101, 94] on link "INVOICE" at bounding box center [107, 92] width 50 height 16
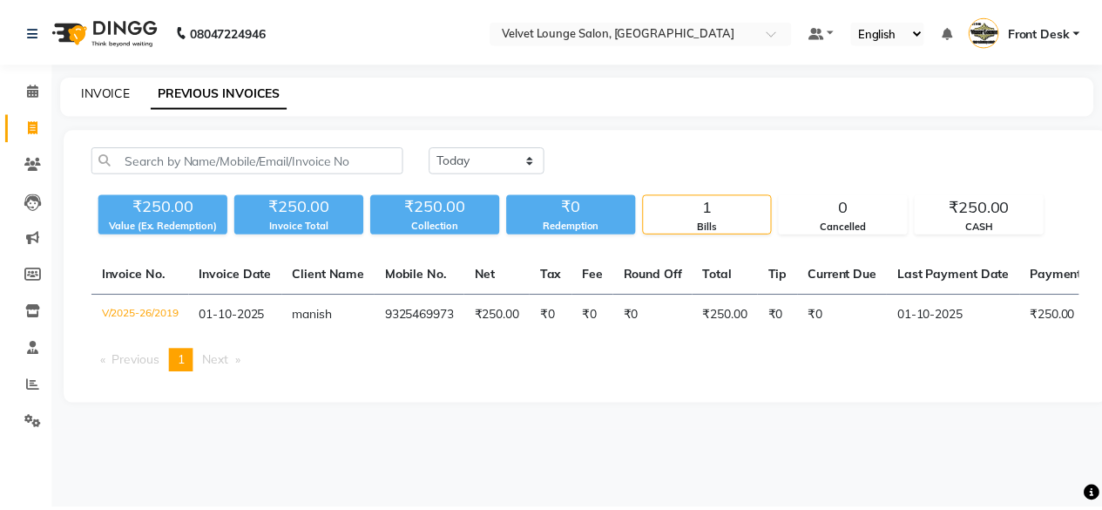
scroll to position [13, 0]
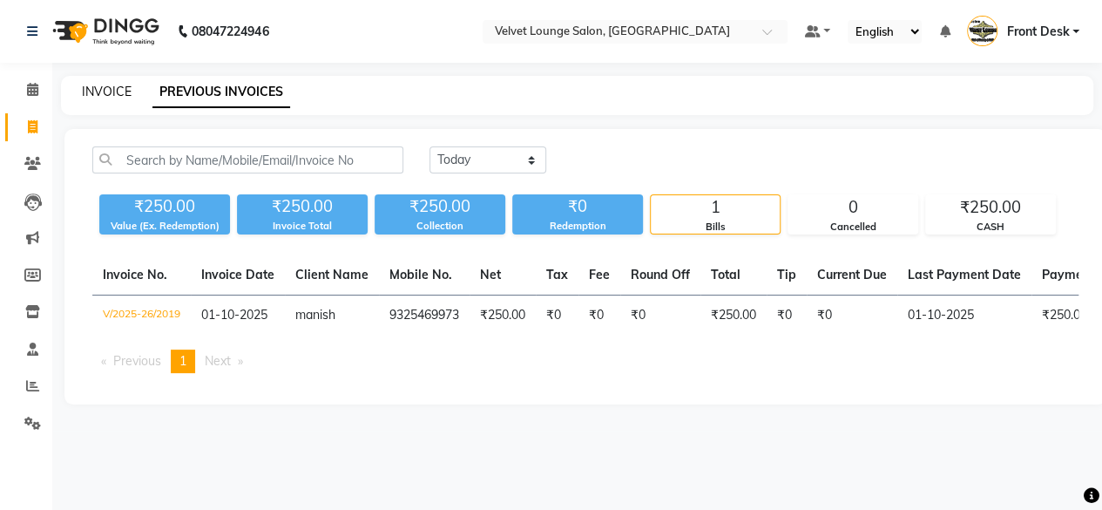
select select "5962"
select select "service"
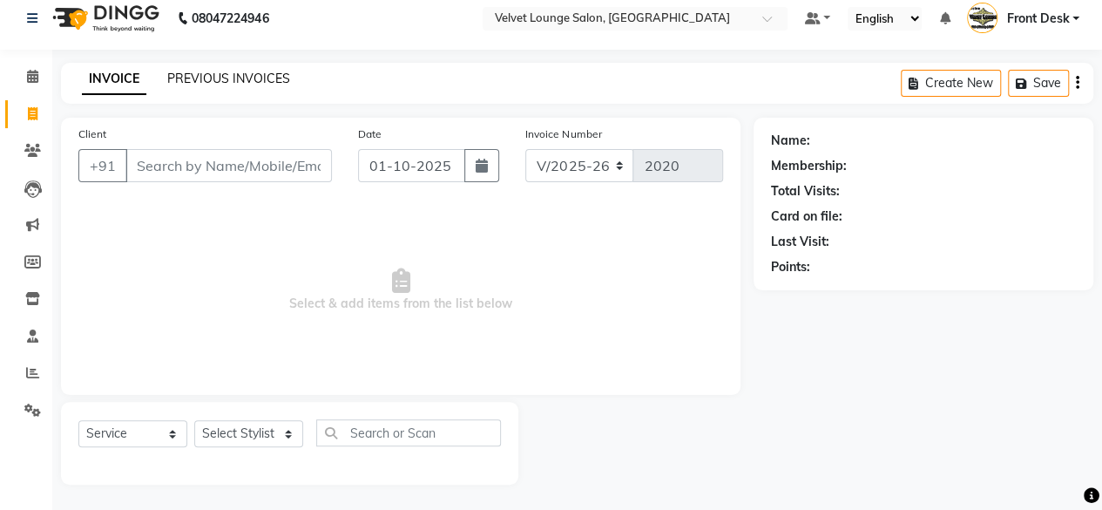
click at [207, 83] on link "PREVIOUS INVOICES" at bounding box center [228, 79] width 123 height 16
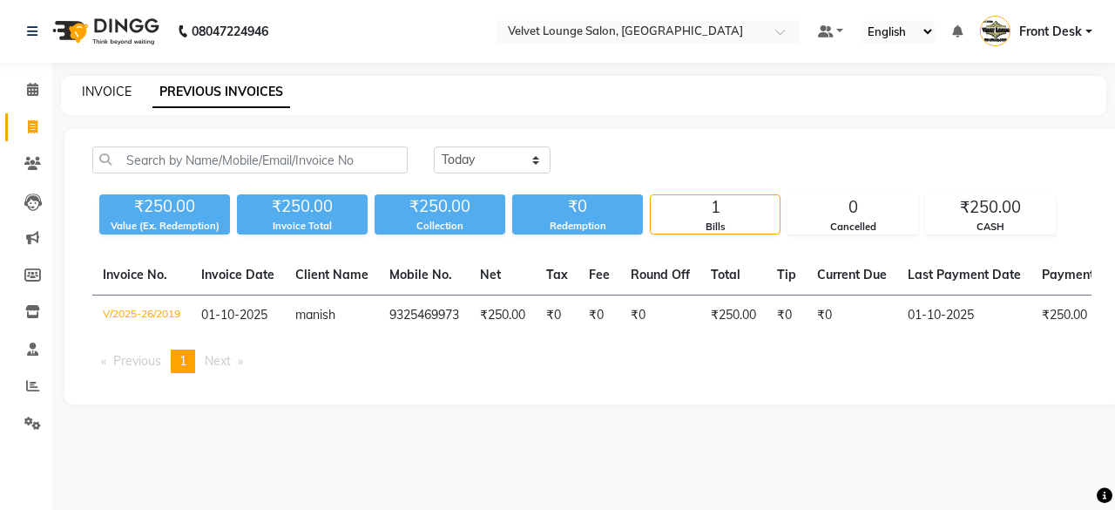
click at [115, 88] on link "INVOICE" at bounding box center [107, 92] width 50 height 16
select select "service"
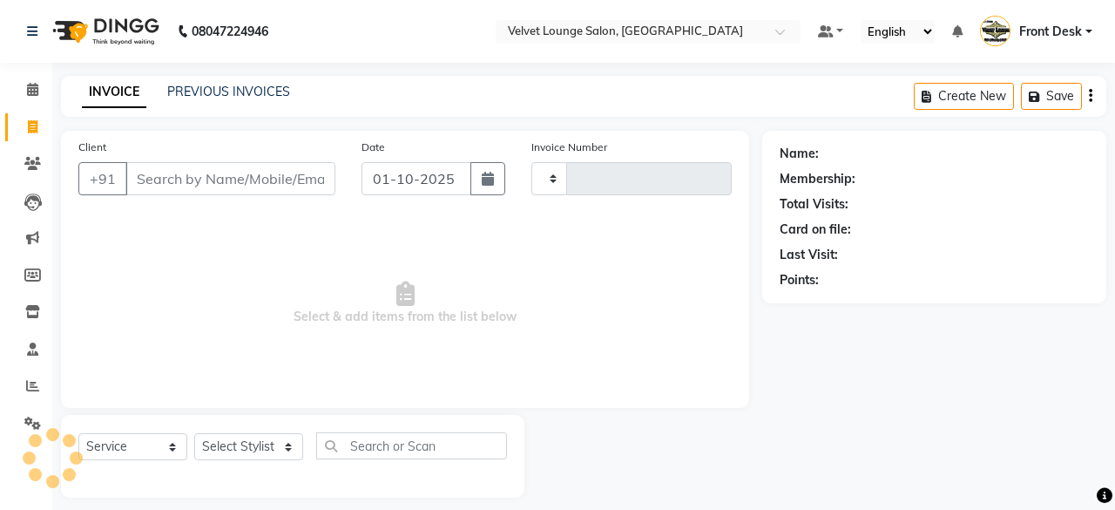
type input "2020"
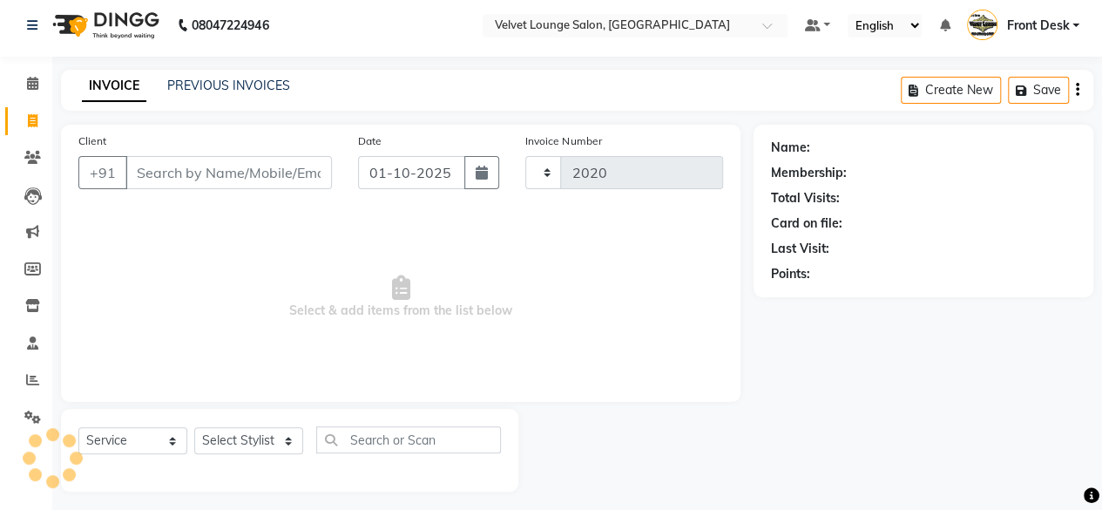
select select "5962"
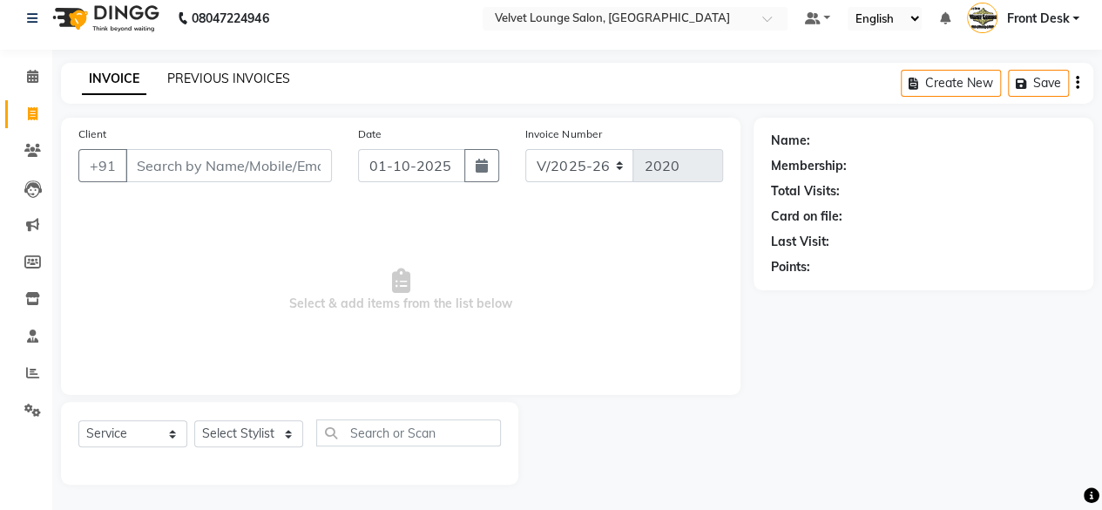
click at [235, 85] on link "PREVIOUS INVOICES" at bounding box center [228, 79] width 123 height 16
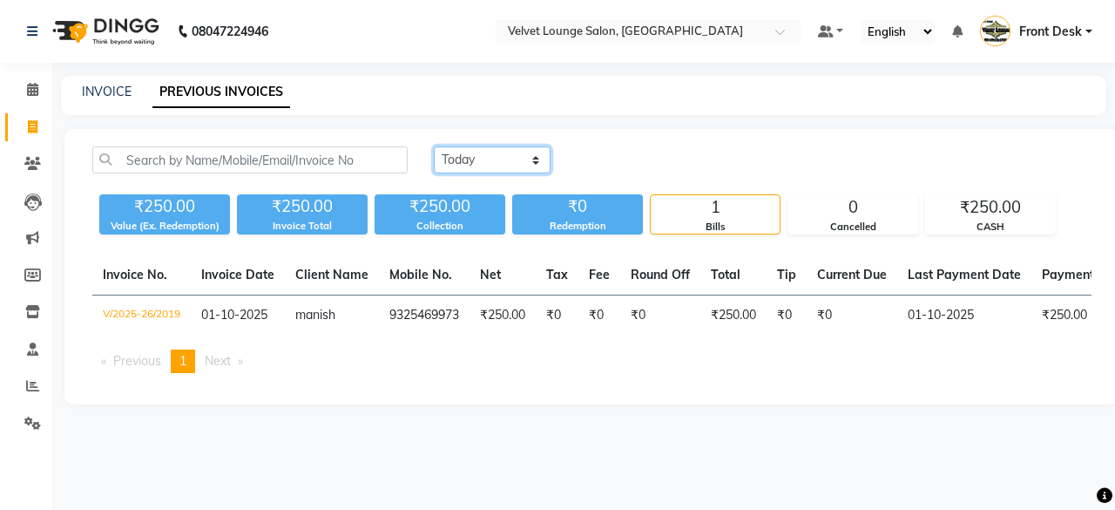
click at [481, 163] on select "[DATE] [DATE] Custom Range" at bounding box center [492, 159] width 117 height 27
select select "[DATE]"
click at [434, 146] on select "[DATE] [DATE] Custom Range" at bounding box center [492, 159] width 117 height 27
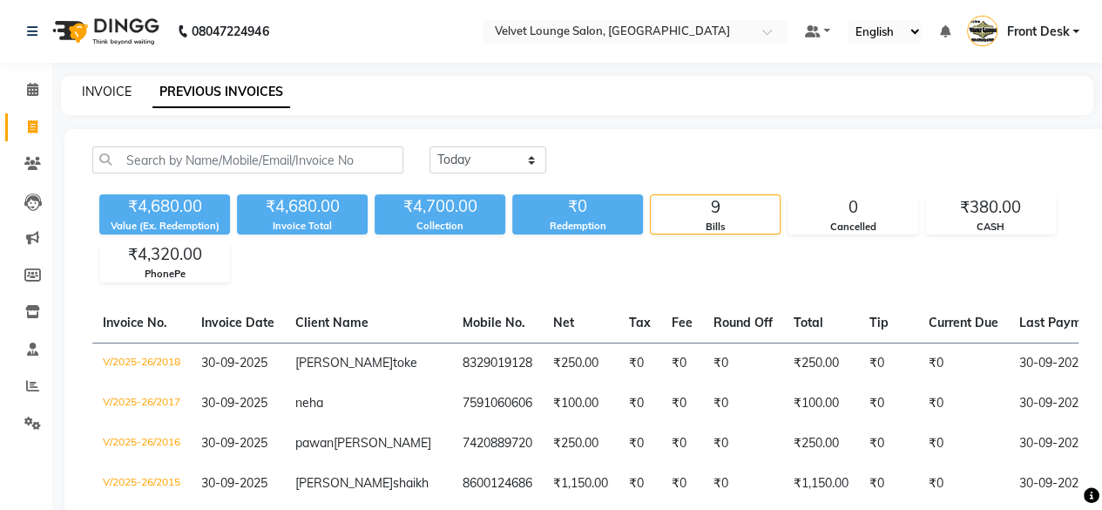
click at [124, 89] on link "INVOICE" at bounding box center [107, 92] width 50 height 16
select select "service"
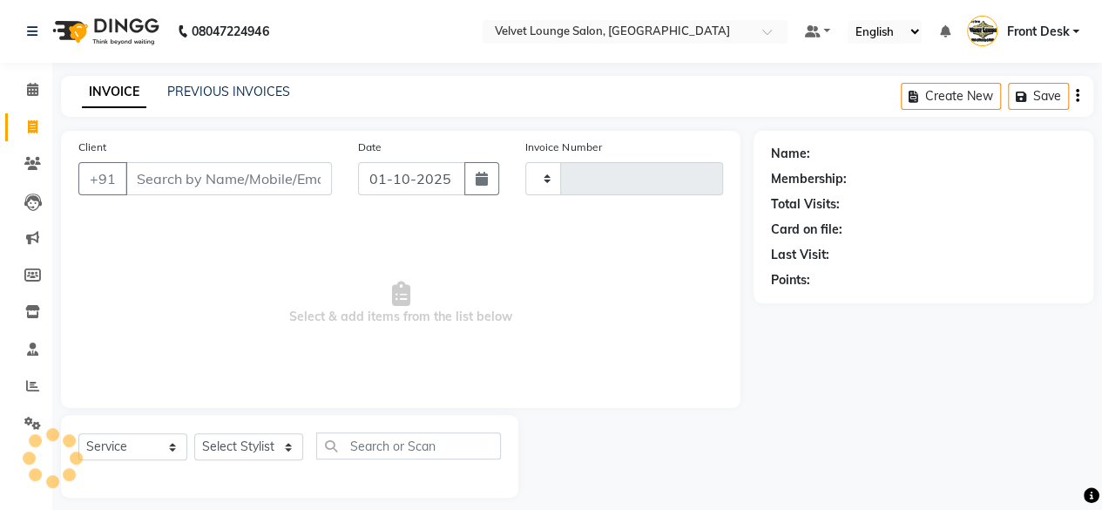
scroll to position [13, 0]
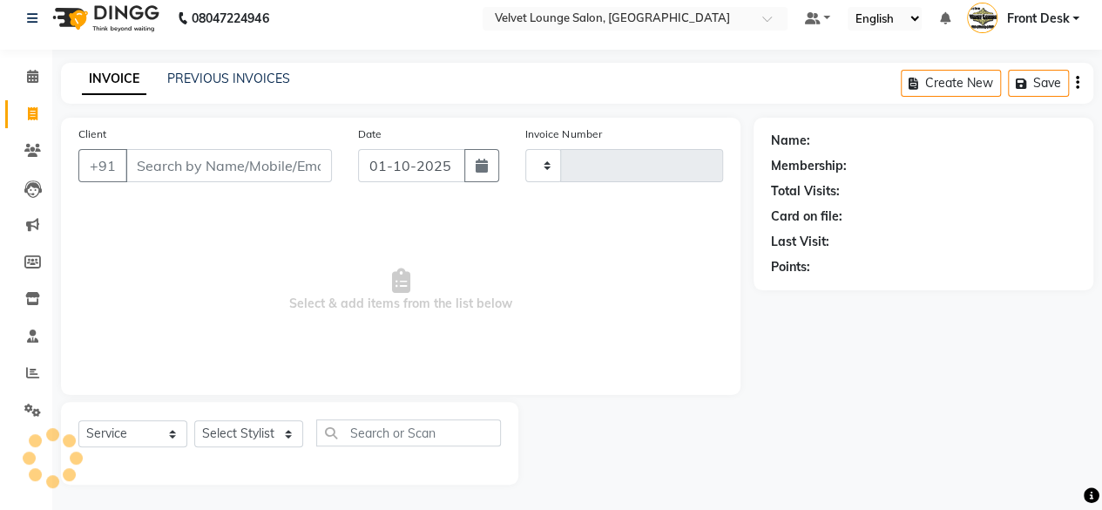
type input "2020"
select select "5962"
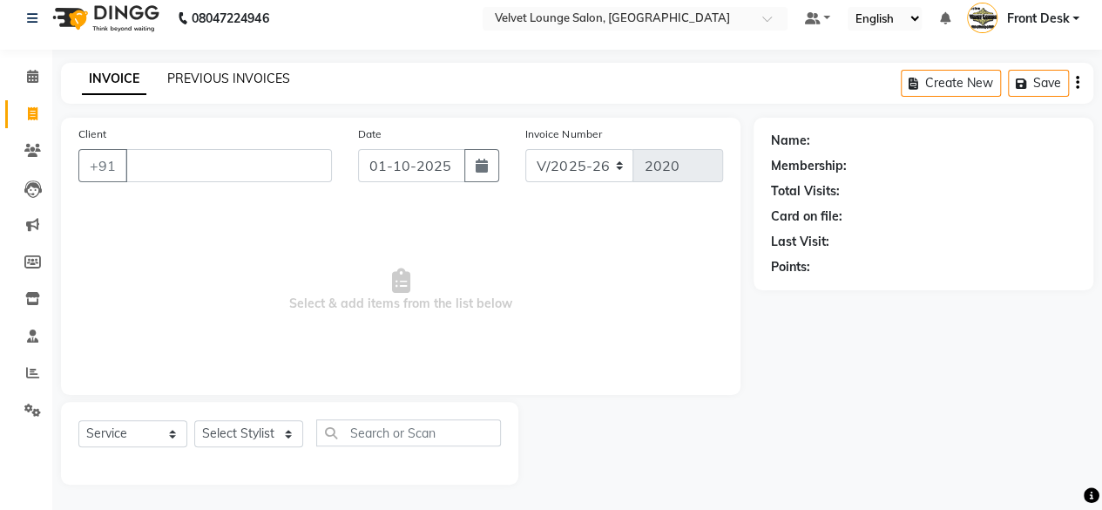
click at [208, 78] on link "PREVIOUS INVOICES" at bounding box center [228, 79] width 123 height 16
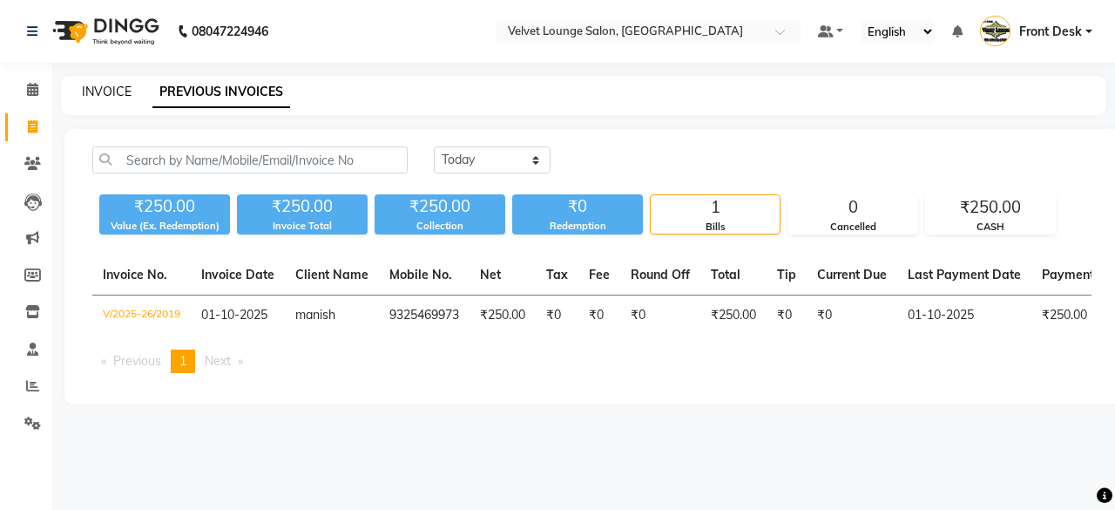
click at [113, 93] on link "INVOICE" at bounding box center [107, 92] width 50 height 16
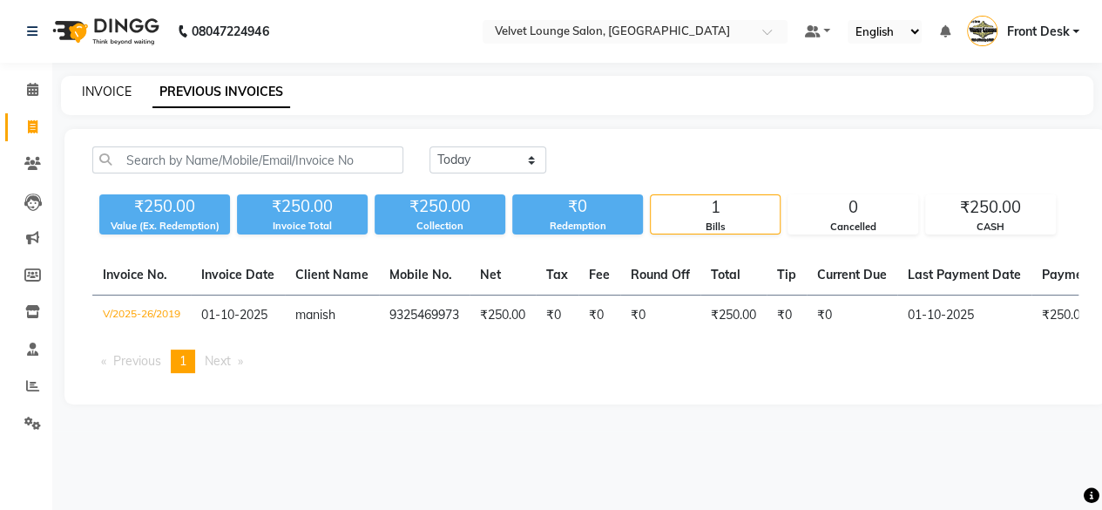
select select "5962"
select select "service"
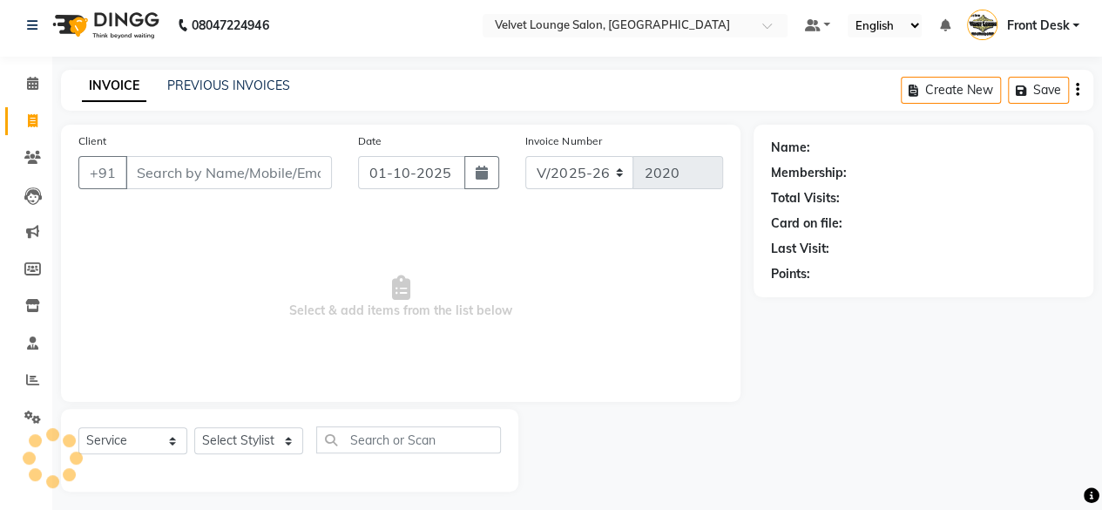
scroll to position [13, 0]
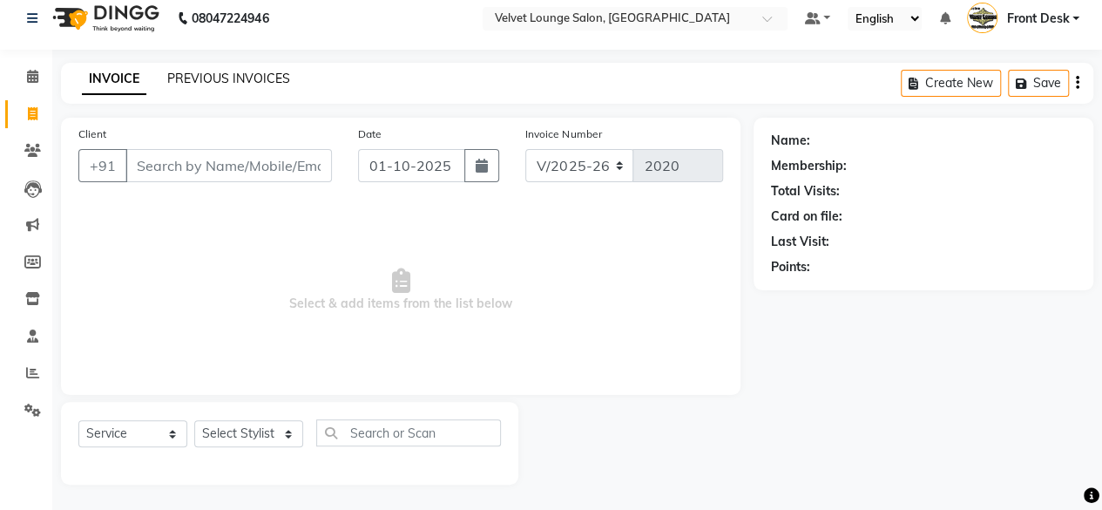
click at [213, 78] on link "PREVIOUS INVOICES" at bounding box center [228, 79] width 123 height 16
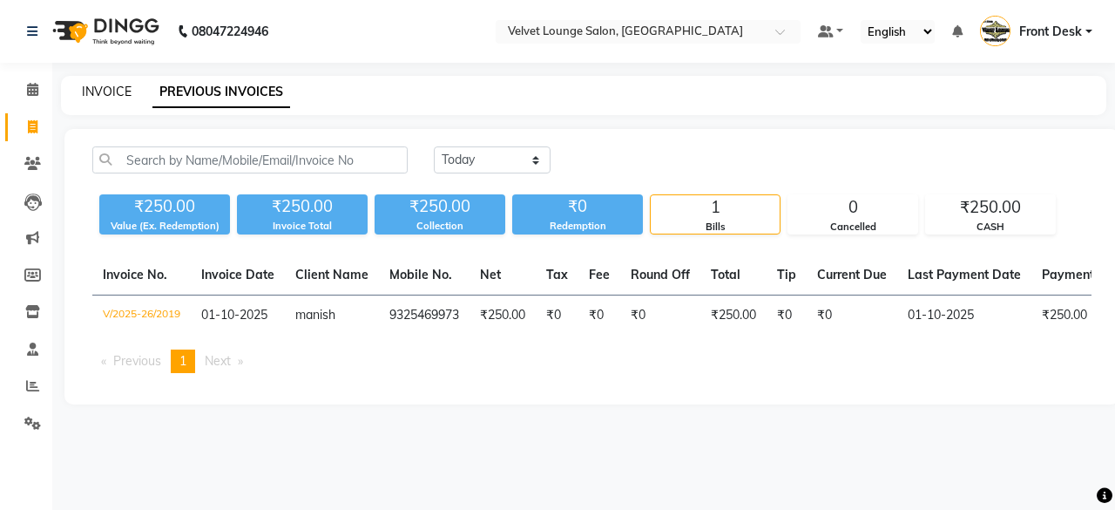
click at [112, 85] on link "INVOICE" at bounding box center [107, 92] width 50 height 16
select select "service"
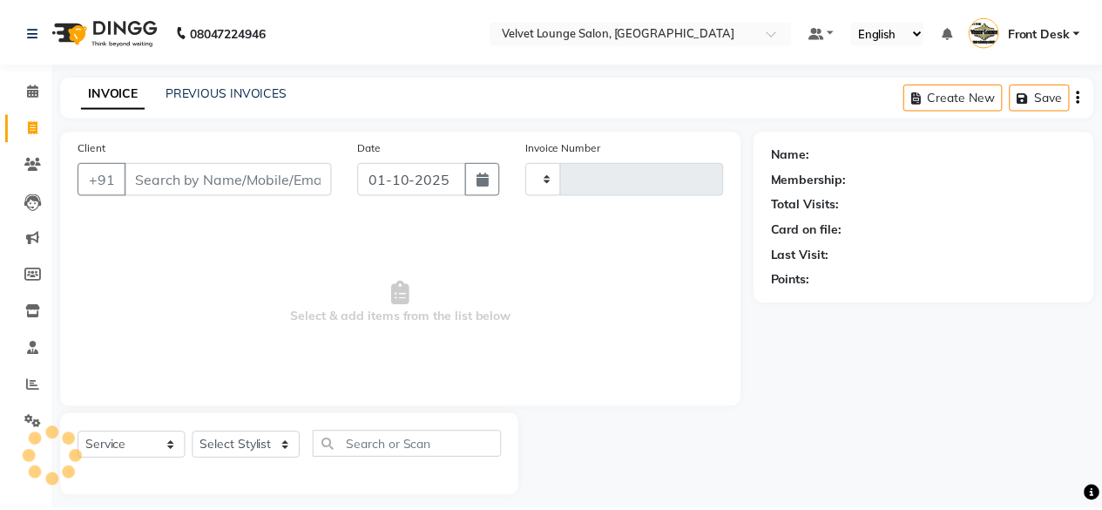
scroll to position [13, 0]
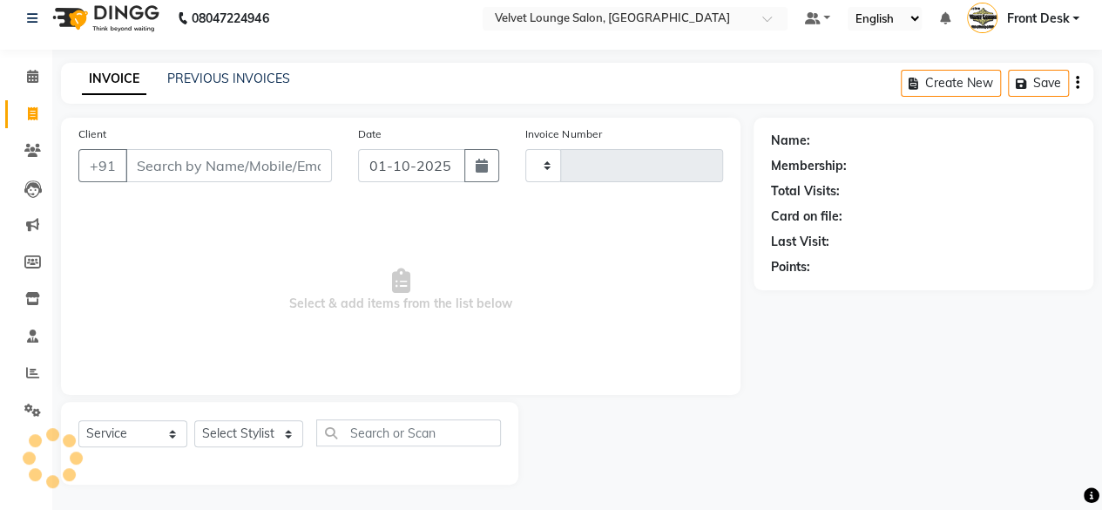
type input "2020"
select select "5962"
click at [233, 81] on link "PREVIOUS INVOICES" at bounding box center [228, 79] width 123 height 16
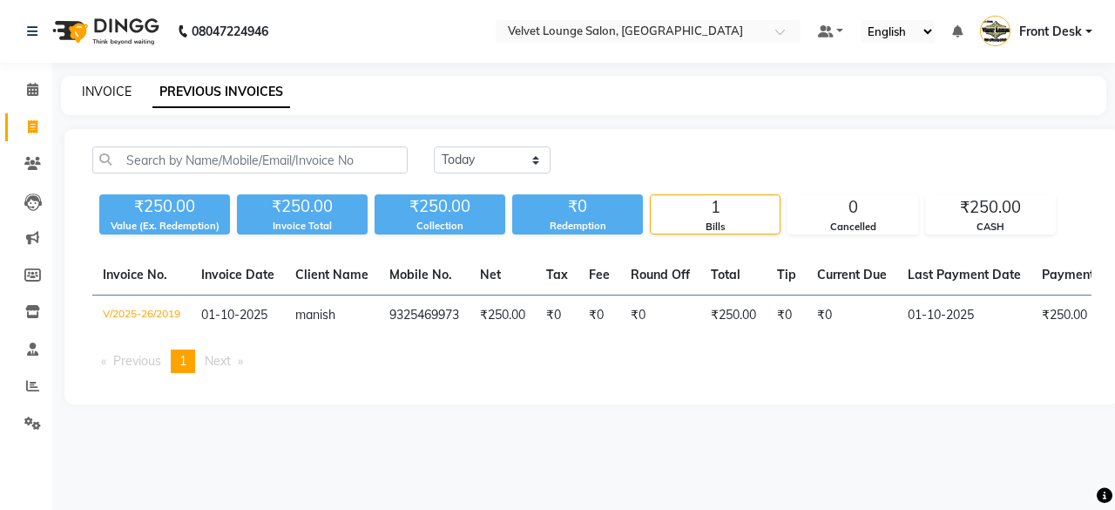
click at [113, 92] on link "INVOICE" at bounding box center [107, 92] width 50 height 16
select select "service"
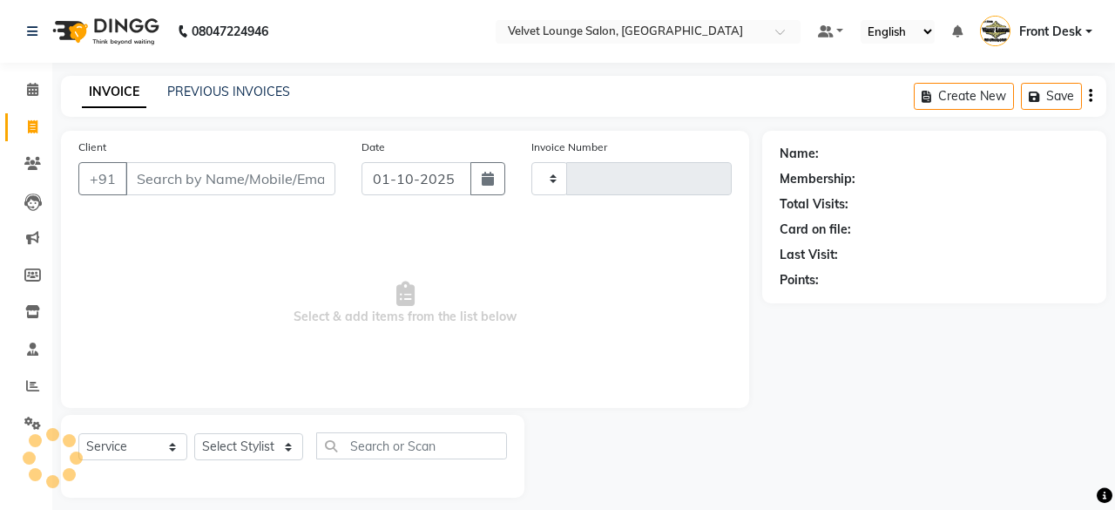
type input "2020"
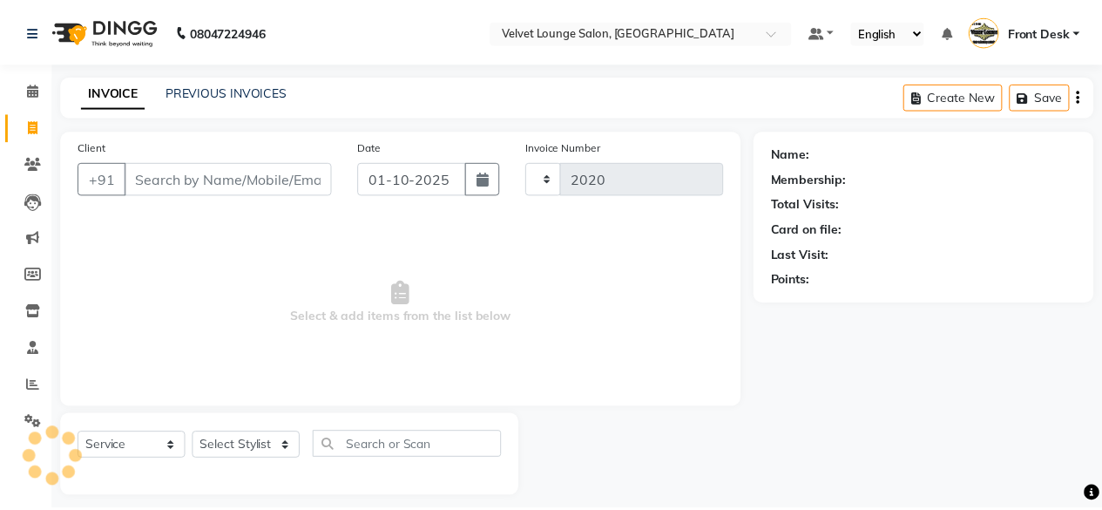
scroll to position [13, 0]
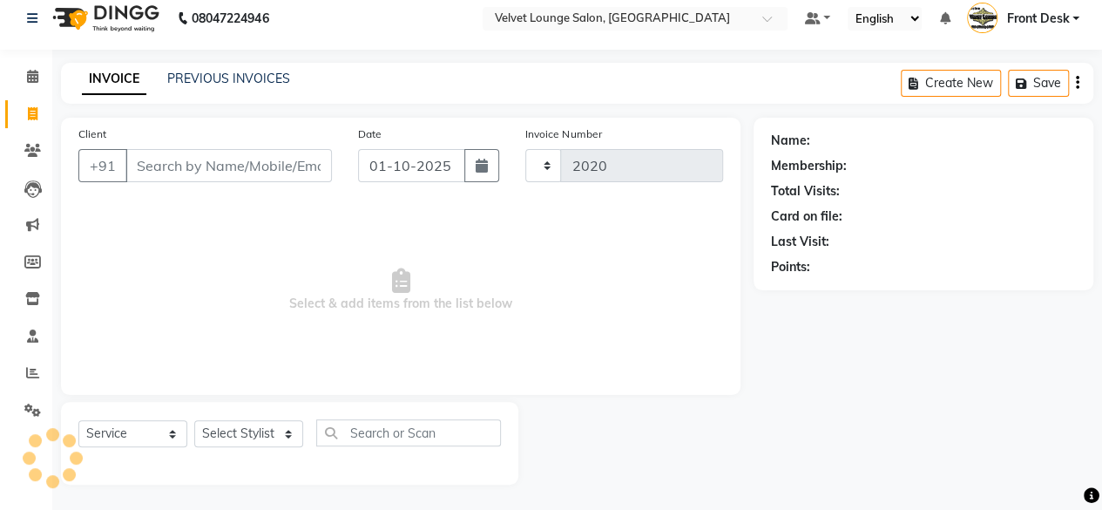
select select "5962"
click at [261, 85] on link "PREVIOUS INVOICES" at bounding box center [228, 79] width 123 height 16
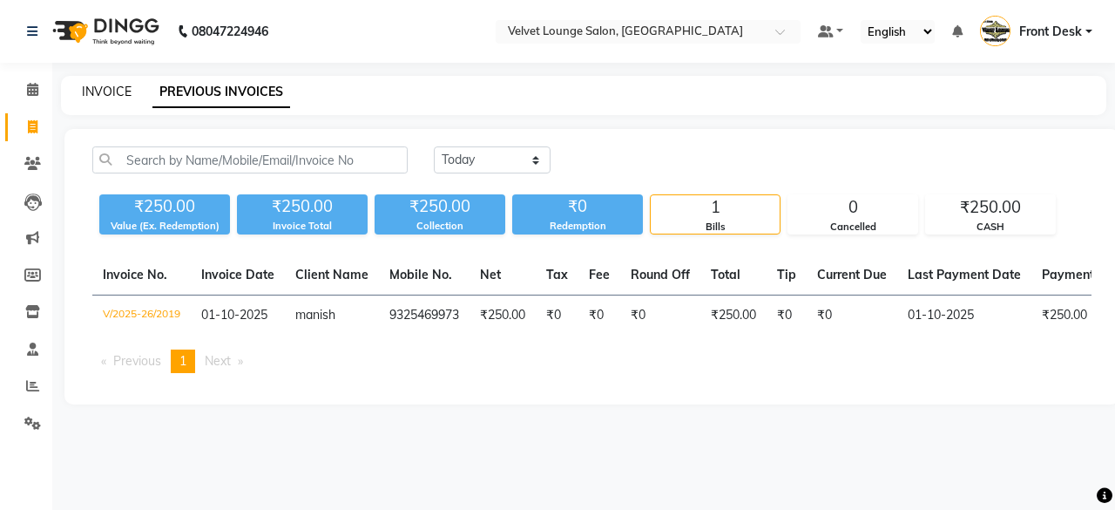
click at [119, 95] on link "INVOICE" at bounding box center [107, 92] width 50 height 16
select select "5962"
select select "service"
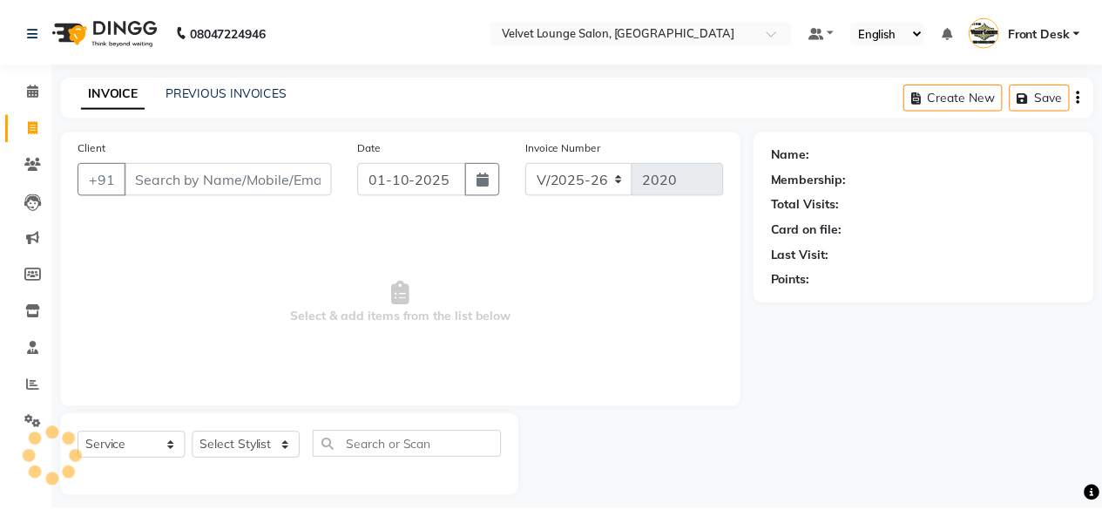
scroll to position [13, 0]
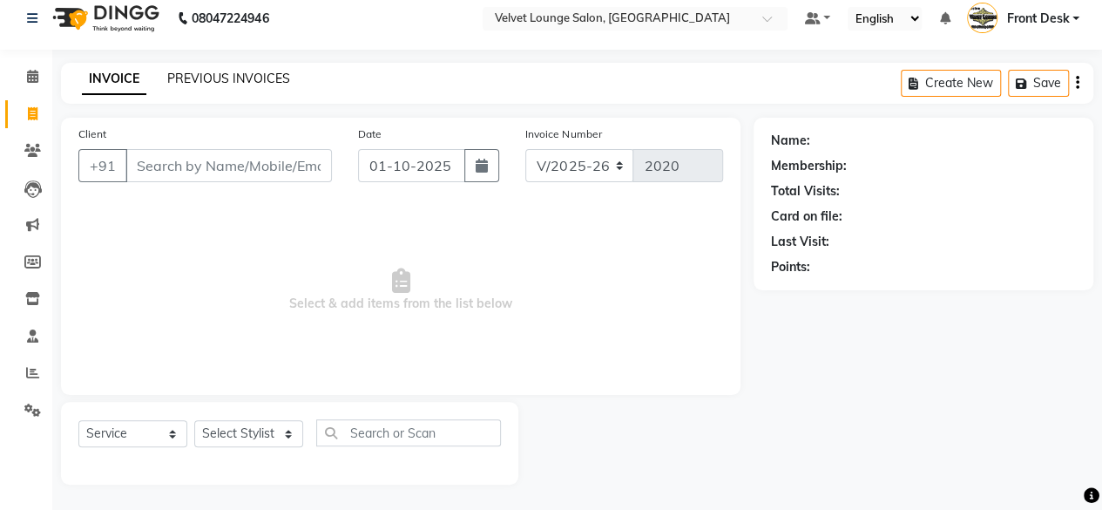
click at [235, 84] on link "PREVIOUS INVOICES" at bounding box center [228, 79] width 123 height 16
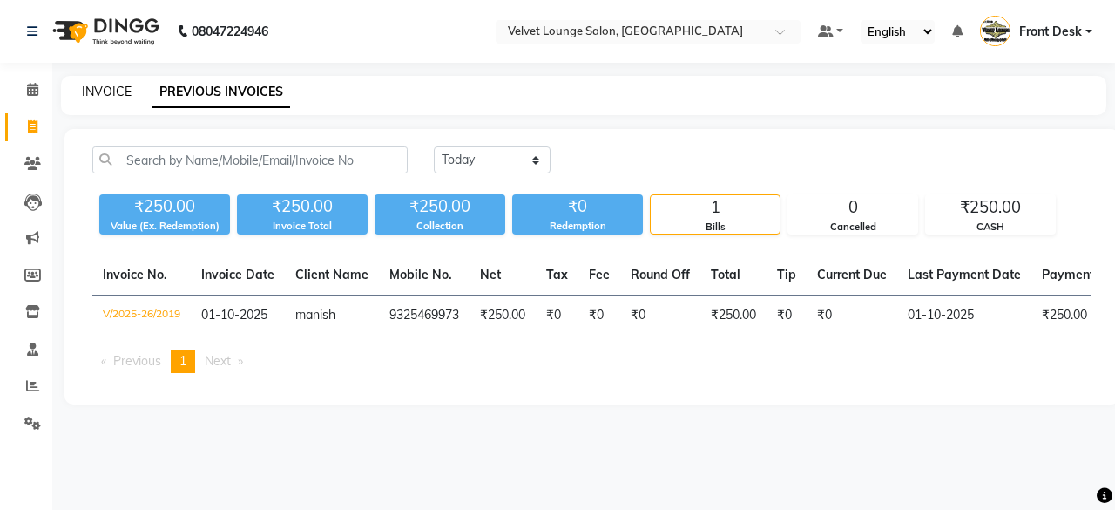
click at [100, 91] on link "INVOICE" at bounding box center [107, 92] width 50 height 16
select select "5962"
select select "service"
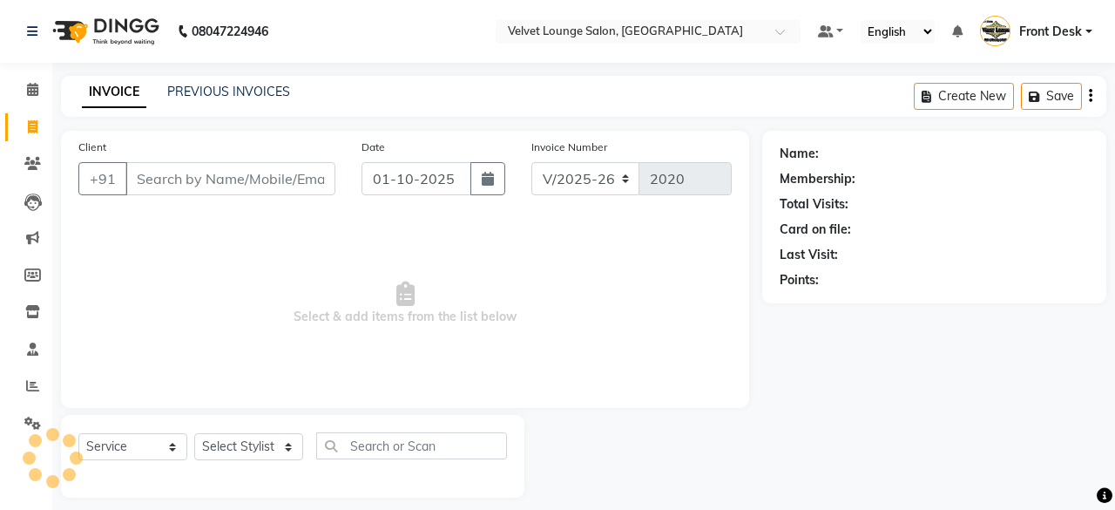
scroll to position [13, 0]
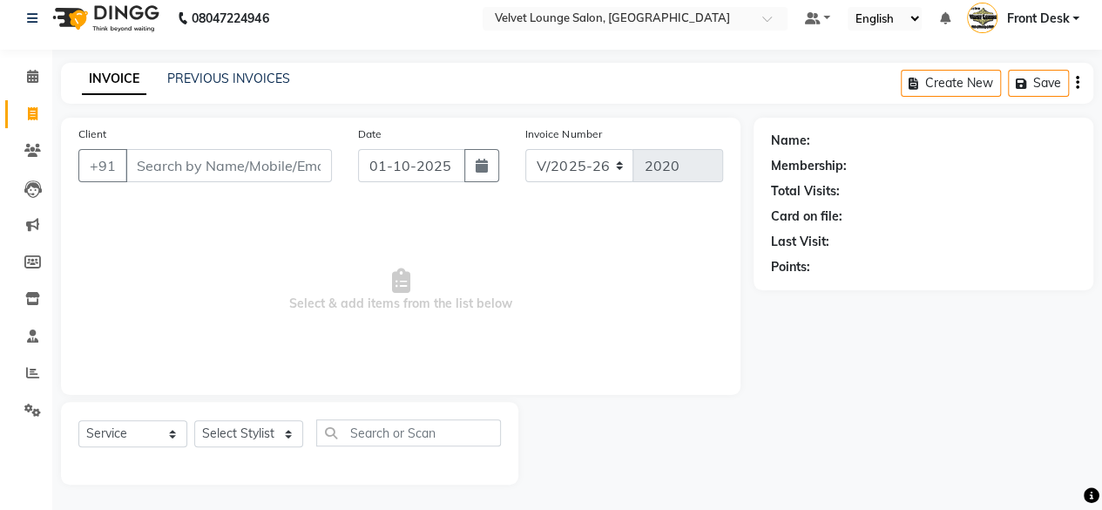
click at [100, 91] on link "INVOICE" at bounding box center [114, 79] width 64 height 31
click at [176, 173] on input "Client" at bounding box center [228, 165] width 207 height 33
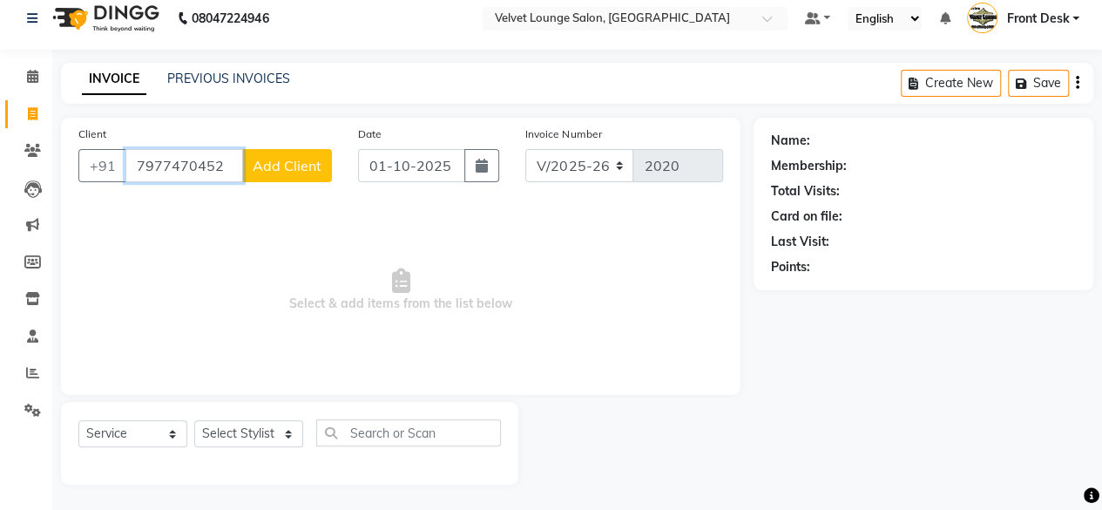
type input "7977470452"
click at [296, 175] on button "Add Client" at bounding box center [287, 165] width 90 height 33
select select "22"
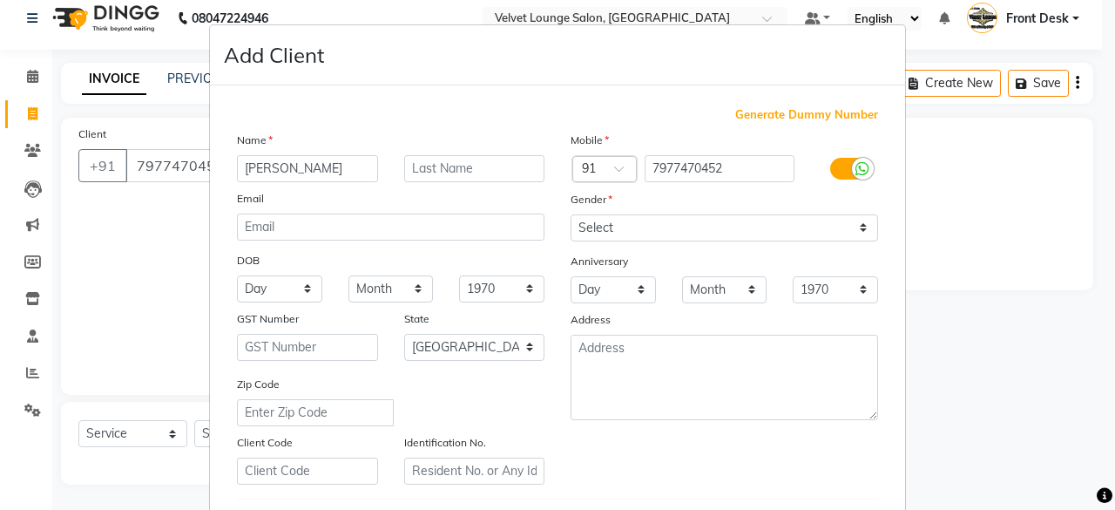
type input "[PERSON_NAME]"
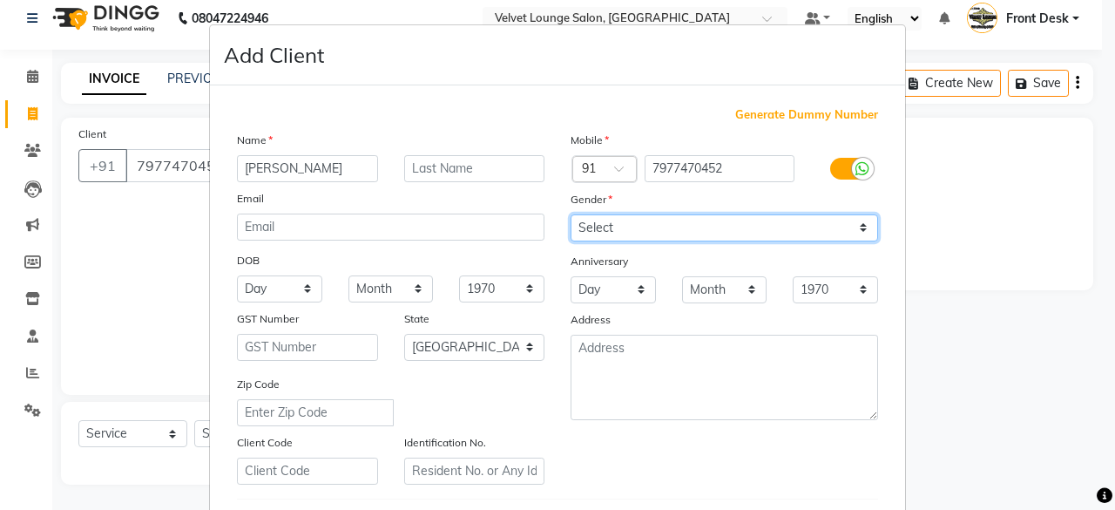
click at [624, 233] on select "Select [DEMOGRAPHIC_DATA] [DEMOGRAPHIC_DATA] Other Prefer Not To Say" at bounding box center [725, 227] width 308 height 27
select select "[DEMOGRAPHIC_DATA]"
click at [571, 214] on select "Select [DEMOGRAPHIC_DATA] [DEMOGRAPHIC_DATA] Other Prefer Not To Say" at bounding box center [725, 227] width 308 height 27
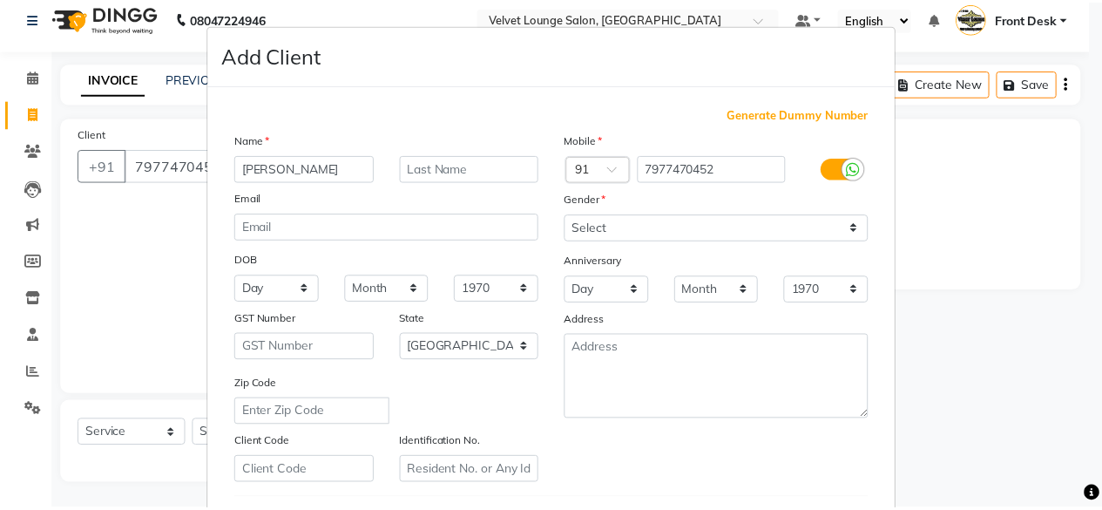
scroll to position [291, 0]
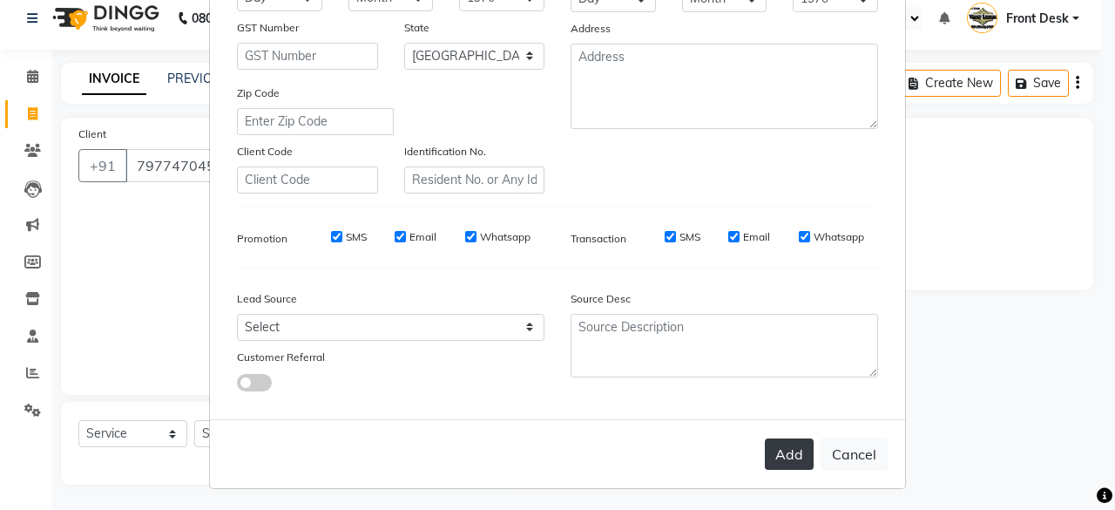
click at [783, 447] on button "Add" at bounding box center [789, 453] width 49 height 31
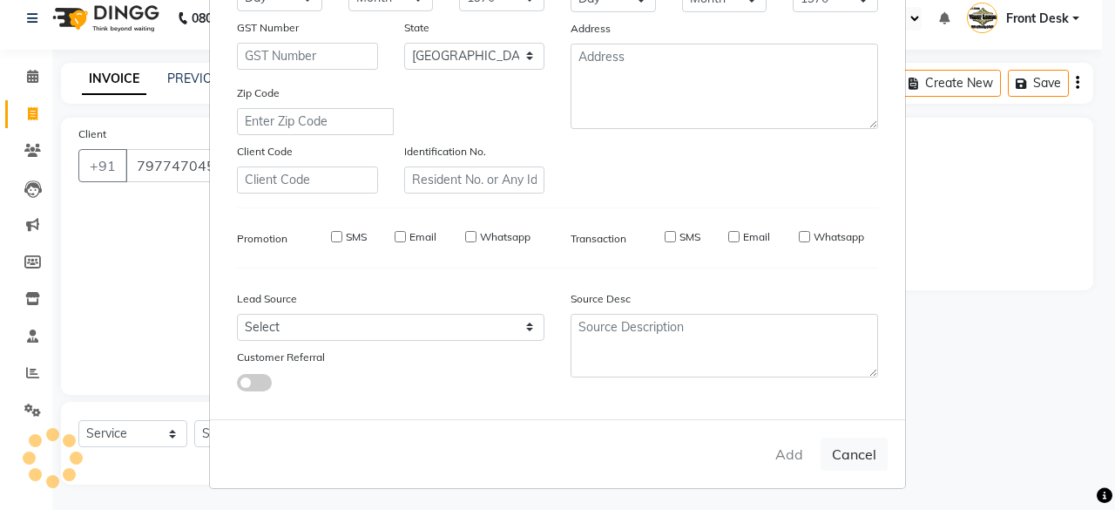
select select
select select "null"
select select
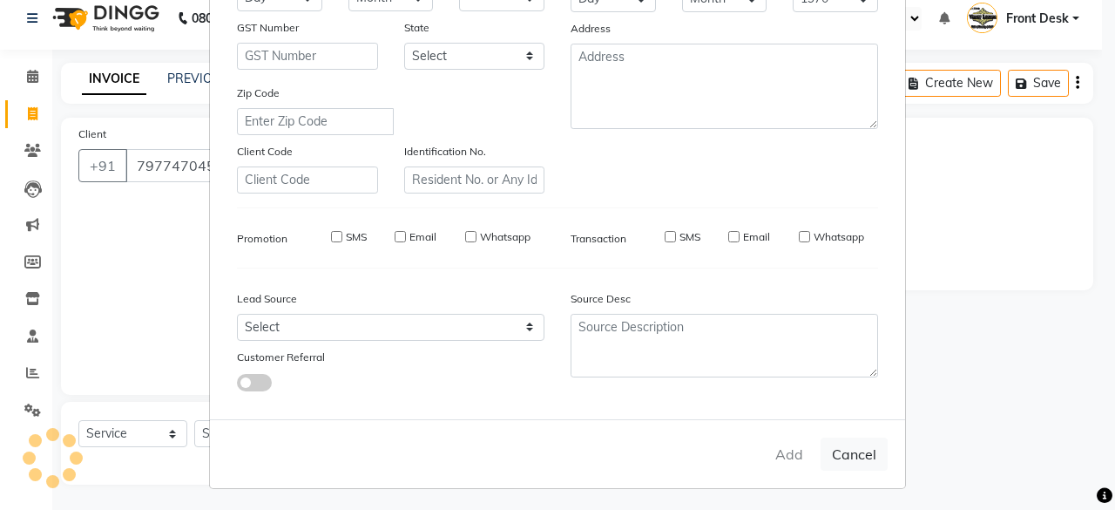
select select
checkbox input "false"
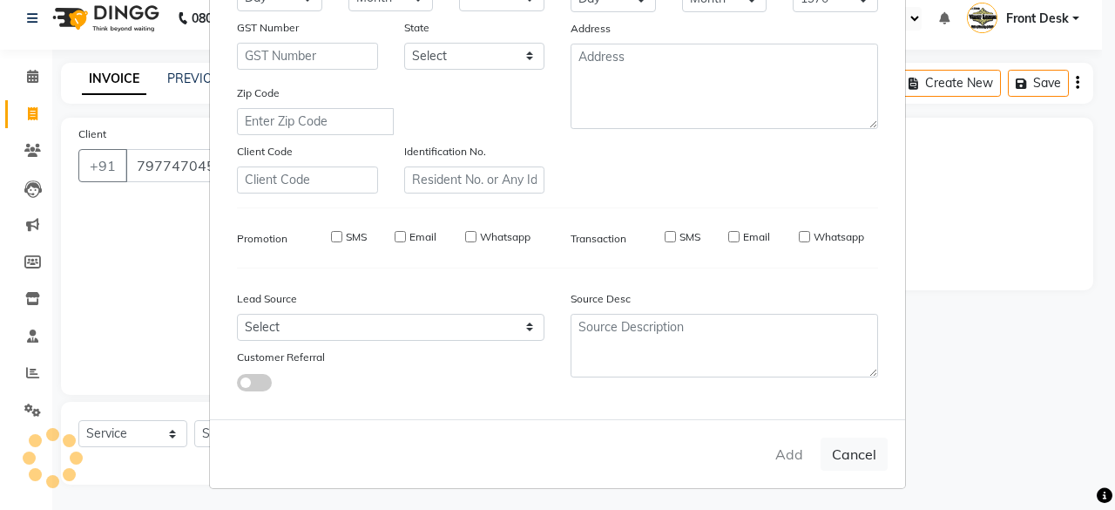
checkbox input "false"
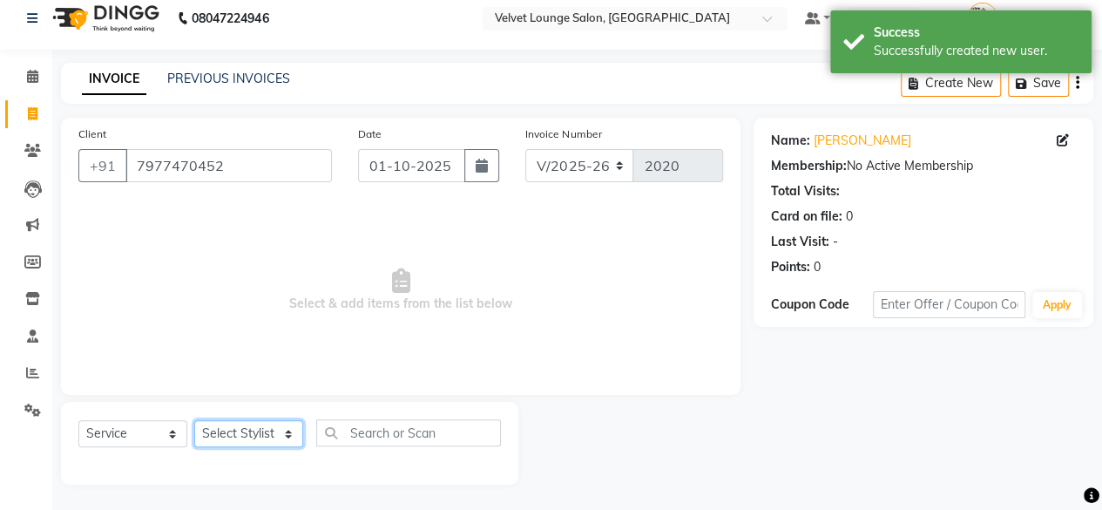
click at [229, 433] on select "Select Stylist [PERSON_NAME] [PERSON_NAME] [PERSON_NAME] Front Desk Jaya jyoti …" at bounding box center [248, 433] width 109 height 27
select select "42846"
click at [194, 420] on select "Select Stylist [PERSON_NAME] [PERSON_NAME] [PERSON_NAME] Front Desk Jaya jyoti …" at bounding box center [248, 433] width 109 height 27
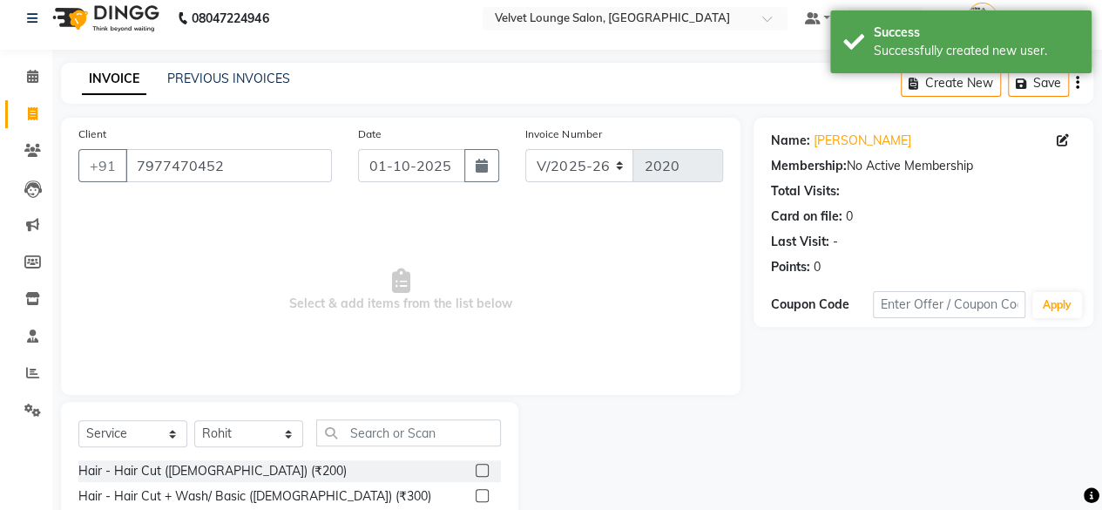
click at [476, 464] on label at bounding box center [482, 470] width 13 height 13
click at [476, 465] on input "checkbox" at bounding box center [481, 470] width 11 height 11
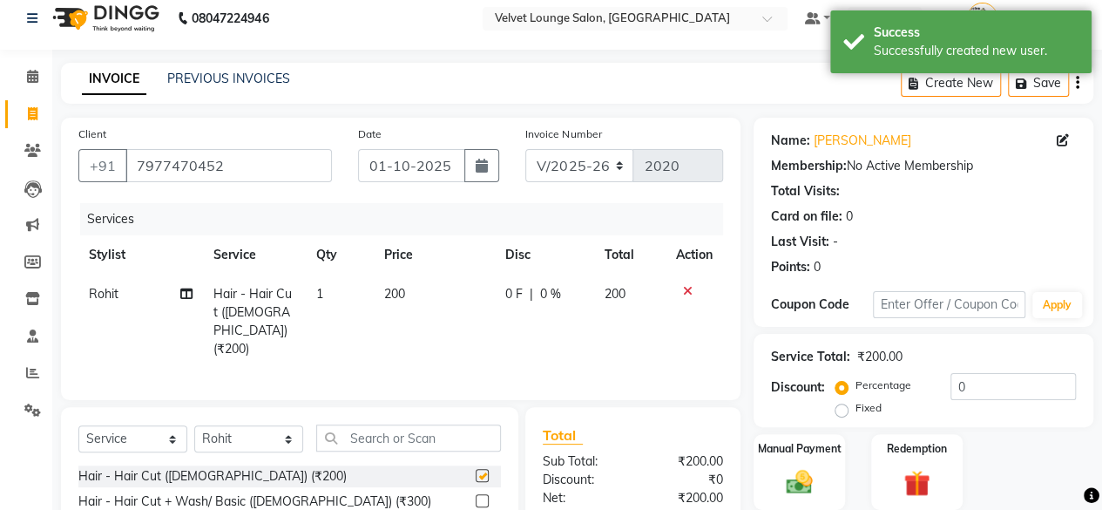
checkbox input "false"
click at [523, 289] on div "0 F | 0 %" at bounding box center [544, 294] width 78 height 18
select select "42846"
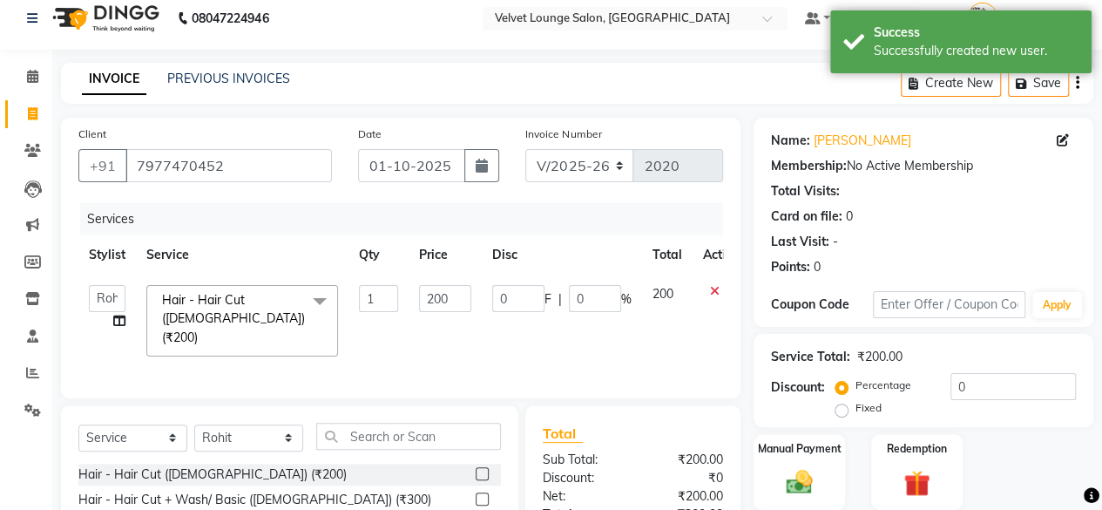
click at [523, 289] on input "0" at bounding box center [518, 298] width 52 height 27
type input "50"
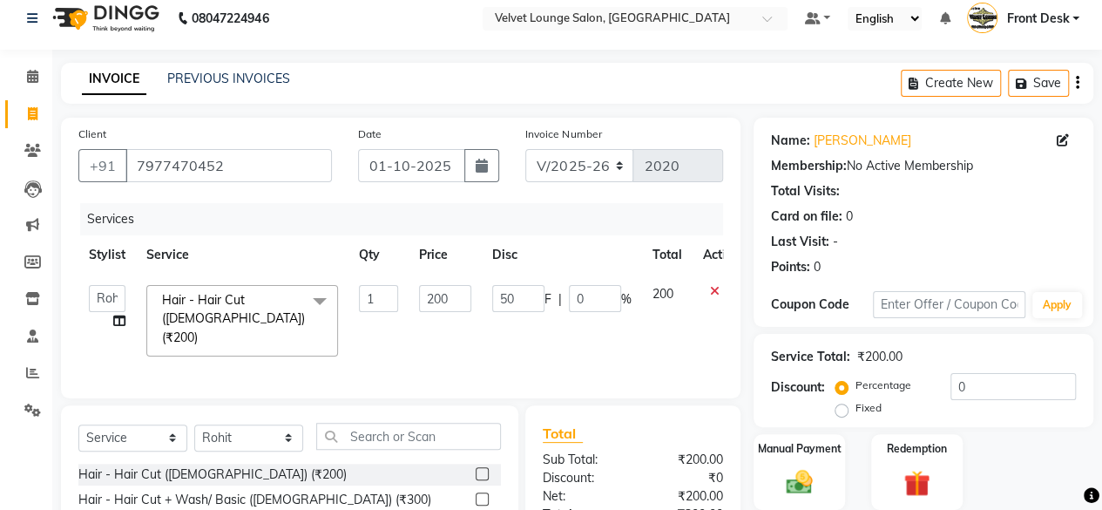
click at [626, 324] on tr "[PERSON_NAME] [PERSON_NAME] [PERSON_NAME] Front Desk Jaya jyoti madhu Manish [P…" at bounding box center [414, 320] width 672 height 92
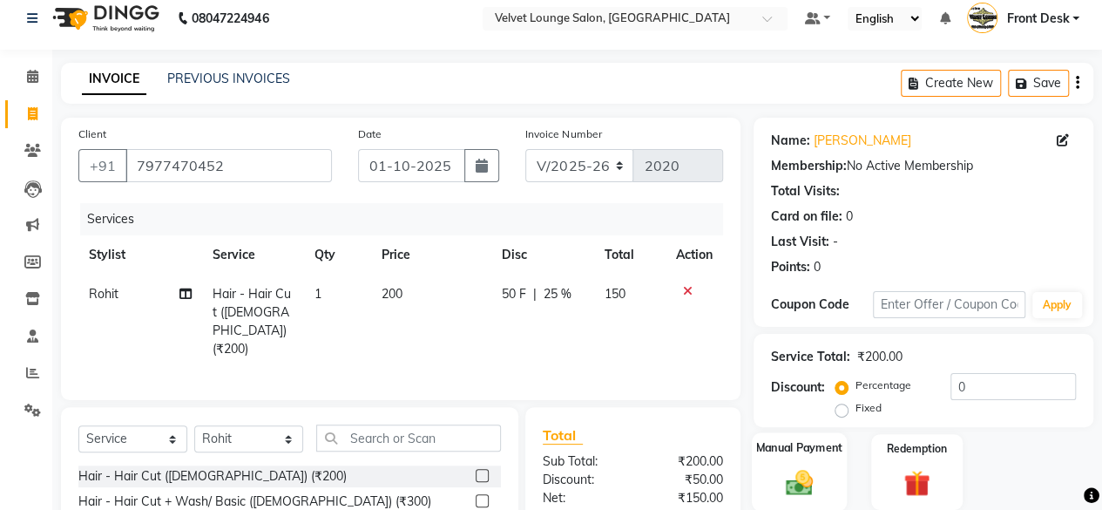
click at [783, 455] on div "Manual Payment" at bounding box center [799, 471] width 95 height 79
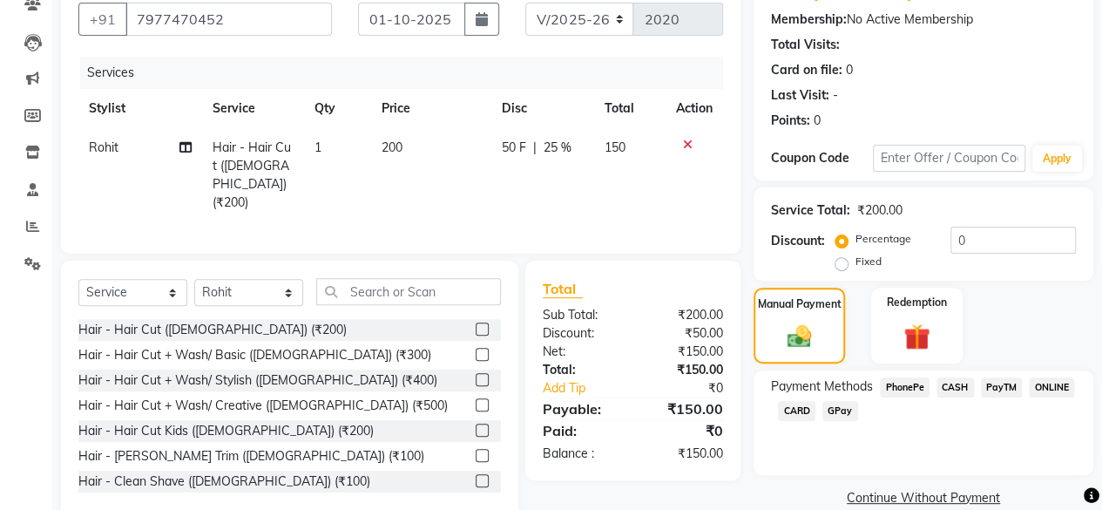
scroll to position [187, 0]
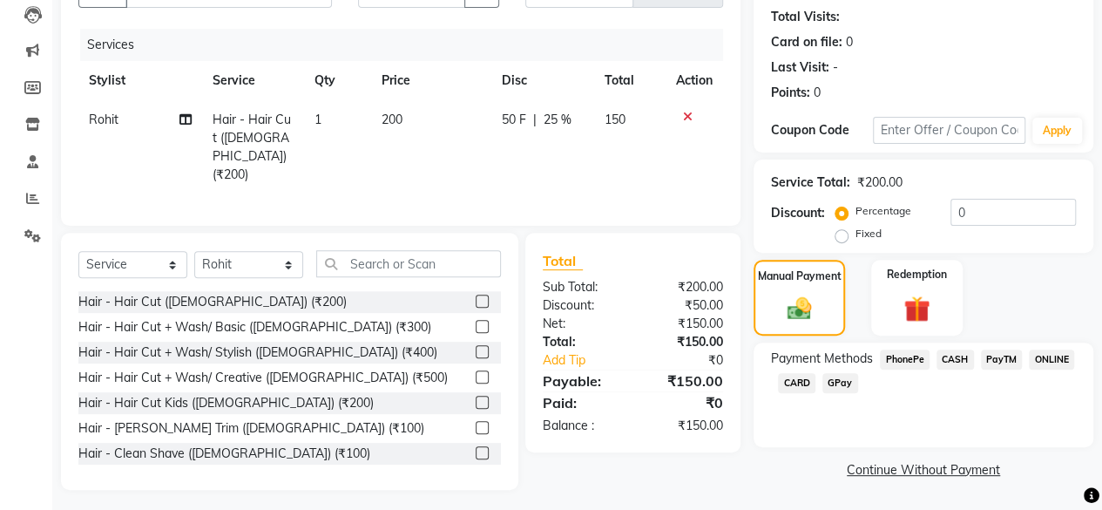
click at [955, 362] on span "CASH" at bounding box center [955, 359] width 37 height 20
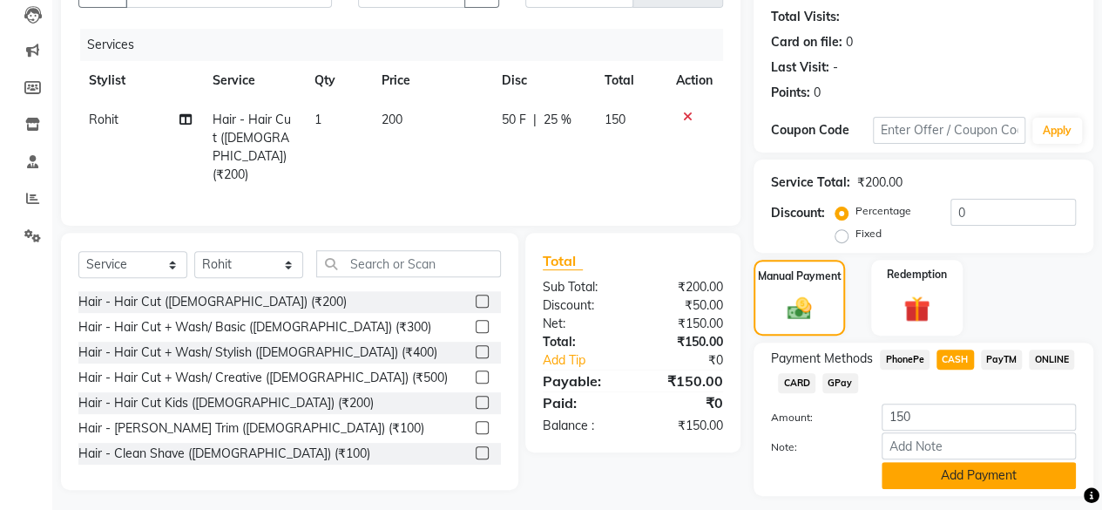
click at [959, 470] on button "Add Payment" at bounding box center [979, 475] width 194 height 27
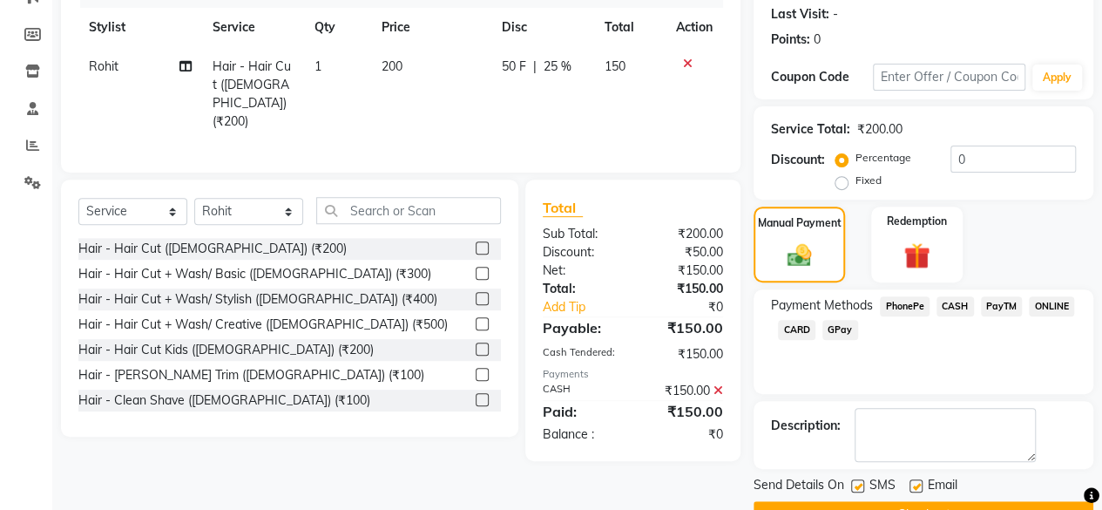
scroll to position [282, 0]
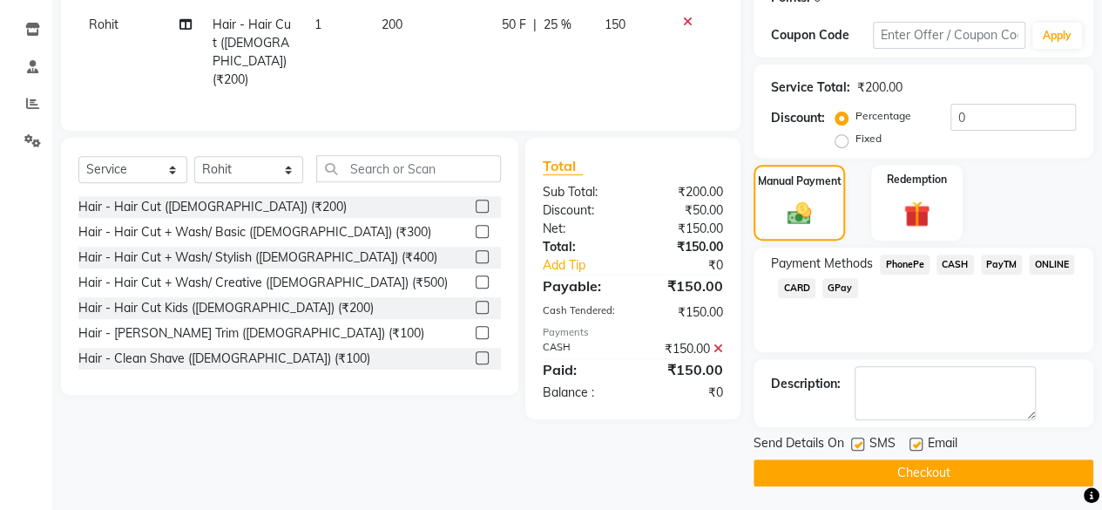
click at [898, 466] on button "Checkout" at bounding box center [924, 472] width 340 height 27
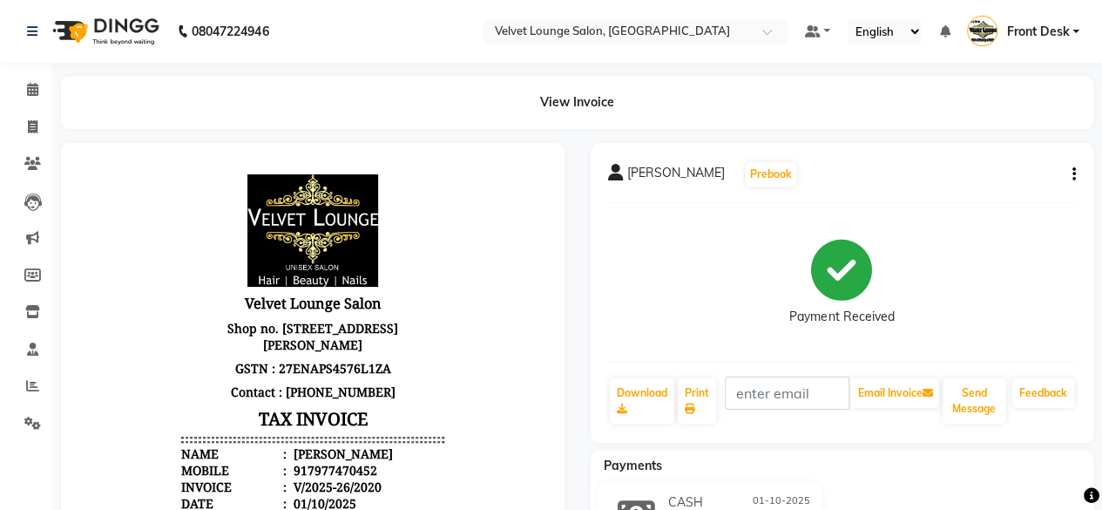
click at [898, 466] on div "Payments" at bounding box center [849, 466] width 517 height 18
click at [32, 132] on icon at bounding box center [33, 126] width 10 height 13
select select "5962"
select select "service"
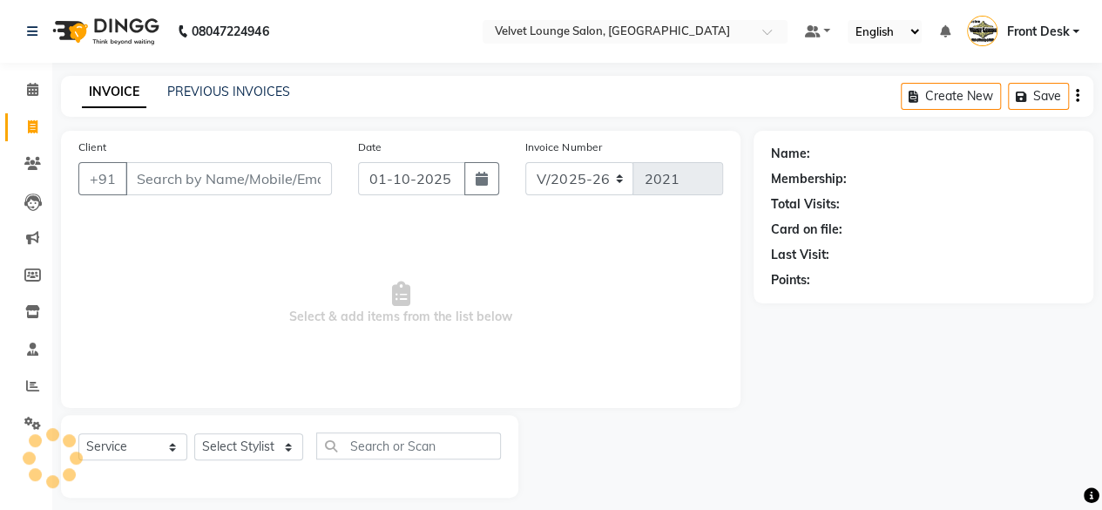
scroll to position [13, 0]
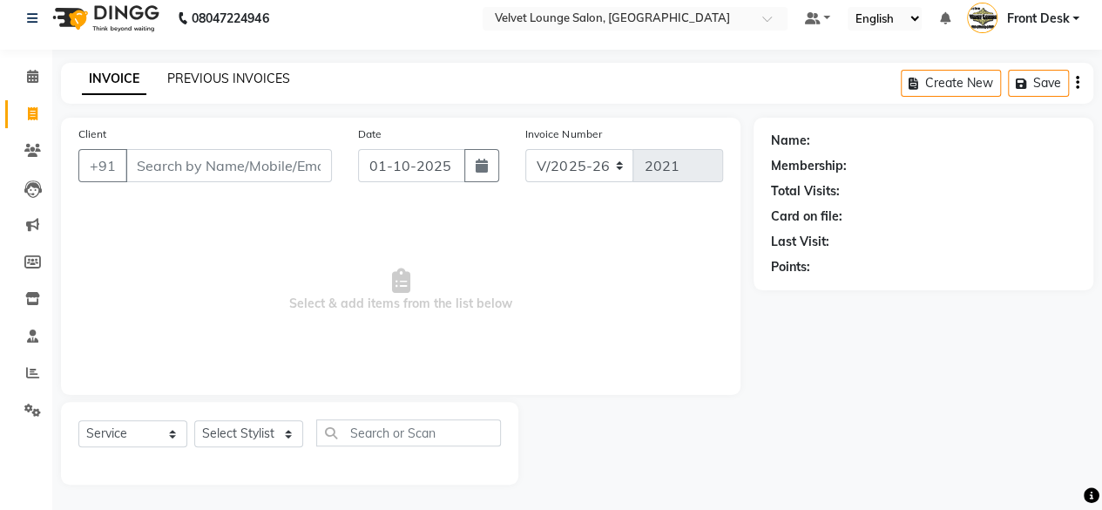
click at [218, 81] on link "PREVIOUS INVOICES" at bounding box center [228, 79] width 123 height 16
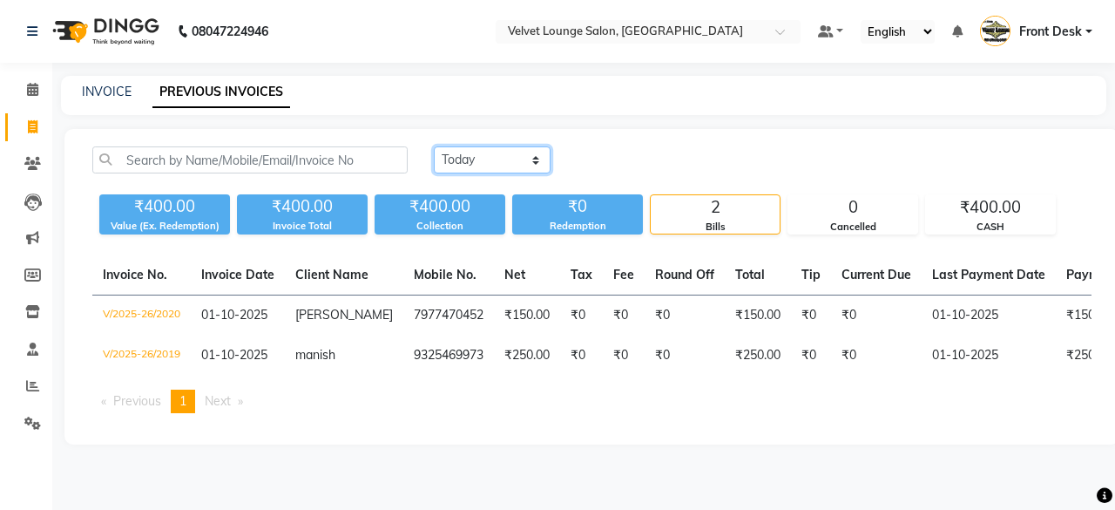
click at [458, 167] on select "[DATE] [DATE] Custom Range" at bounding box center [492, 159] width 117 height 27
